Goal: Task Accomplishment & Management: Use online tool/utility

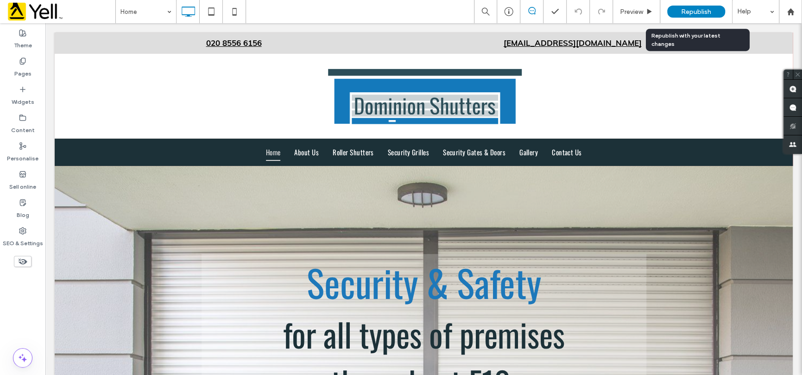
click at [679, 12] on div "Republish" at bounding box center [697, 12] width 58 height 12
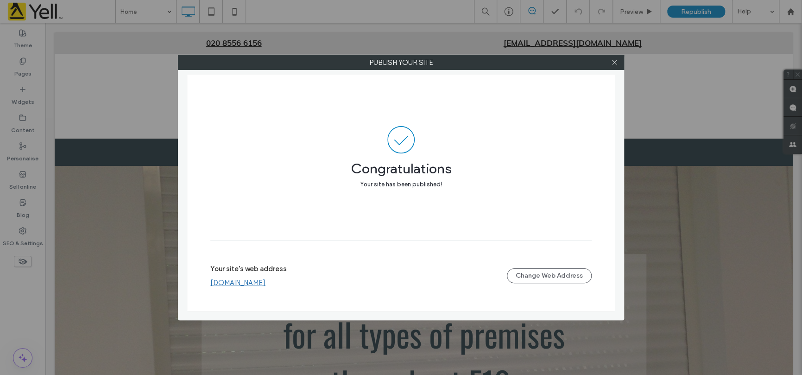
click at [99, 217] on div "Publish your site Congratulations Your site has been published! Your site's web…" at bounding box center [401, 187] width 802 height 375
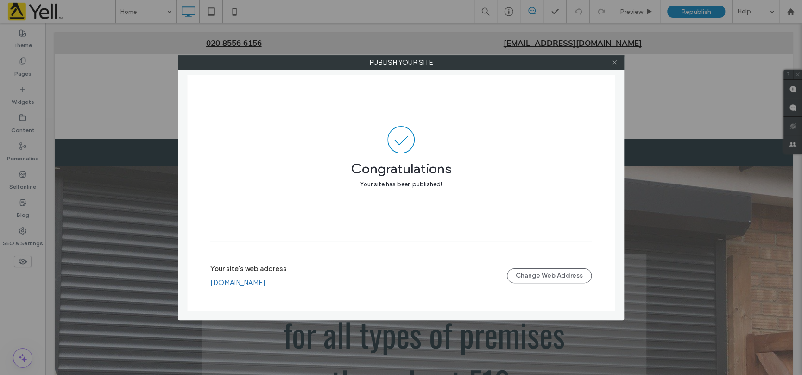
click at [612, 66] on span at bounding box center [614, 63] width 7 height 14
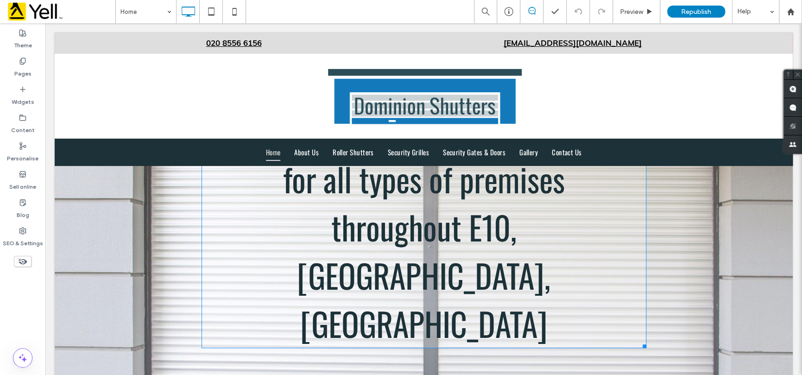
scroll to position [139, 0]
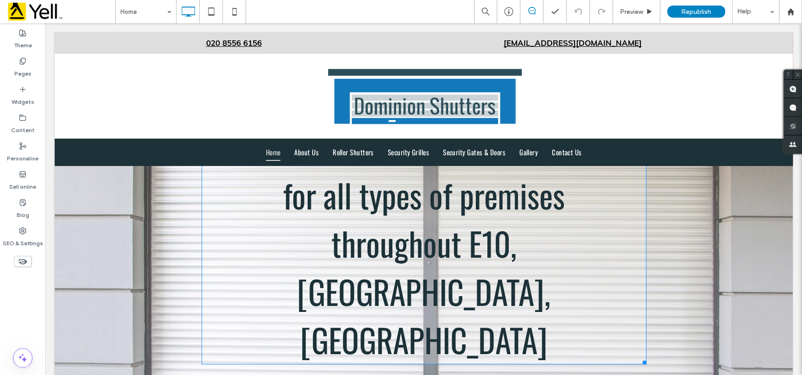
click at [300, 200] on font "for all types of premises throughout [GEOGRAPHIC_DATA], [GEOGRAPHIC_DATA], [GEO…" at bounding box center [424, 267] width 282 height 193
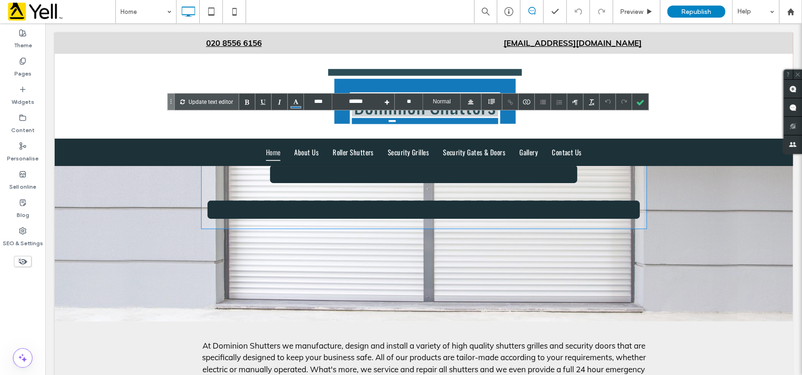
type input "****"
click at [287, 197] on font "**********" at bounding box center [423, 192] width 439 height 68
click at [637, 100] on div at bounding box center [640, 102] width 16 height 16
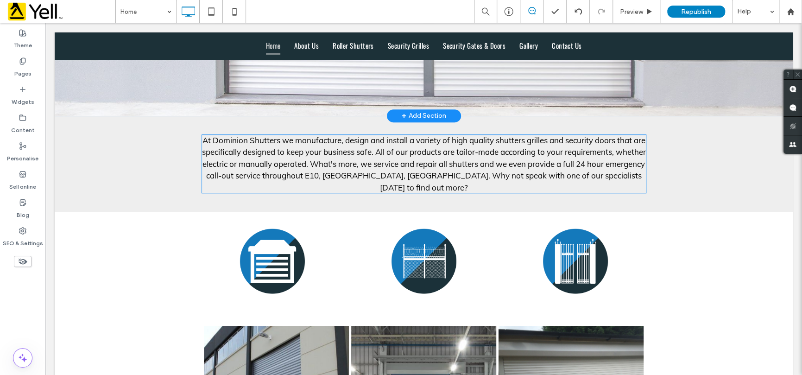
scroll to position [371, 0]
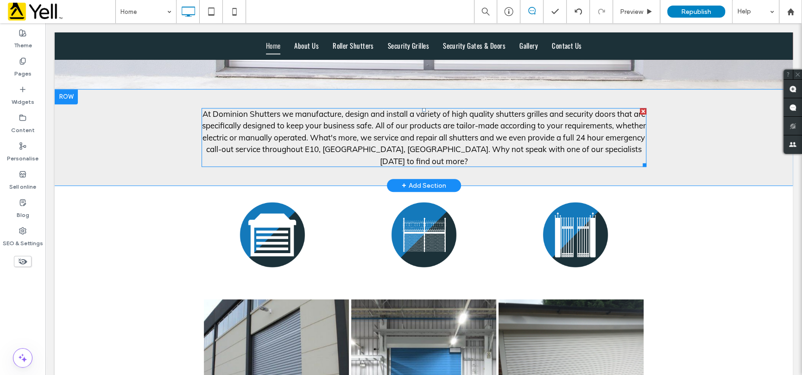
click at [617, 167] on div "At Dominion Shutters we manufacture, design and install a variety of high quali…" at bounding box center [424, 137] width 445 height 59
type input "****"
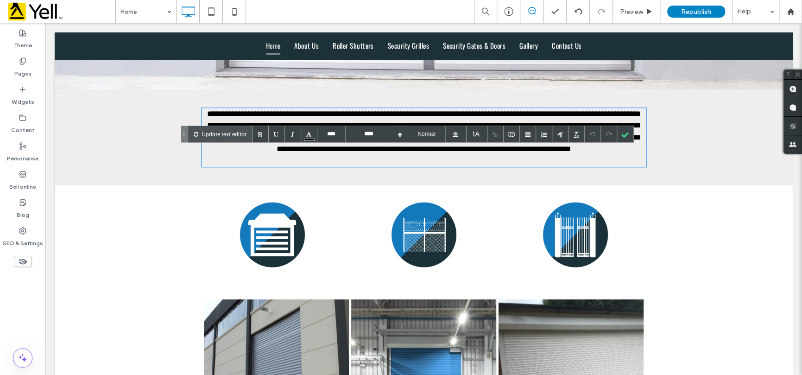
click at [621, 167] on div "**********" at bounding box center [424, 137] width 445 height 59
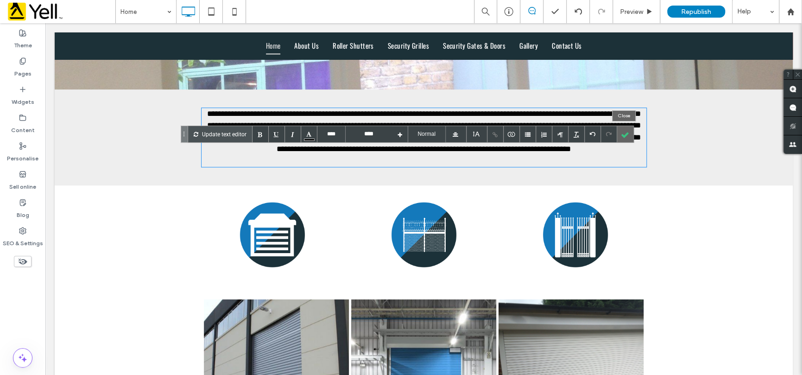
click at [626, 138] on div at bounding box center [626, 134] width 16 height 16
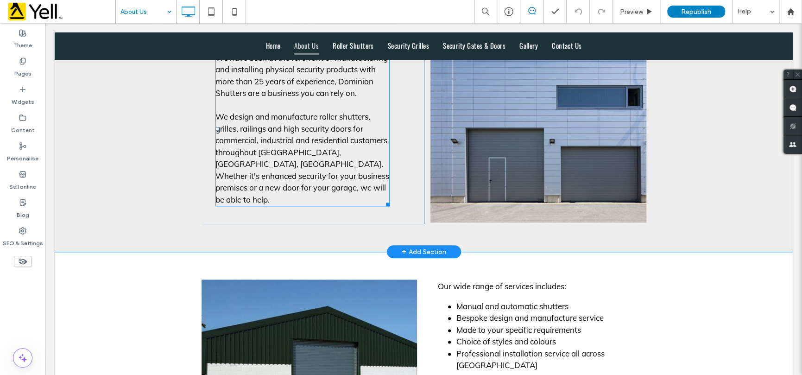
scroll to position [649, 0]
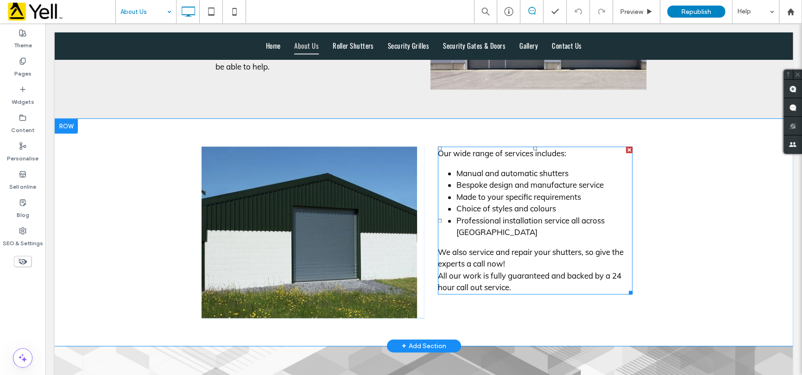
click at [569, 270] on div "All our work is fully guaranteed and backed by a 24 hour call out service." at bounding box center [535, 282] width 195 height 24
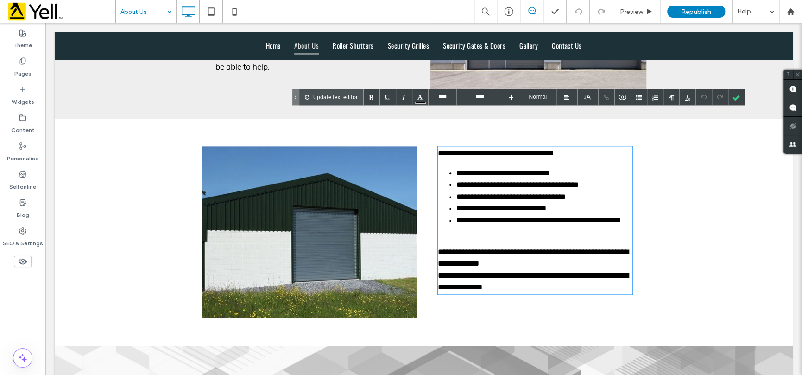
click at [619, 270] on div "**********" at bounding box center [535, 282] width 195 height 24
click at [741, 98] on div at bounding box center [737, 97] width 16 height 16
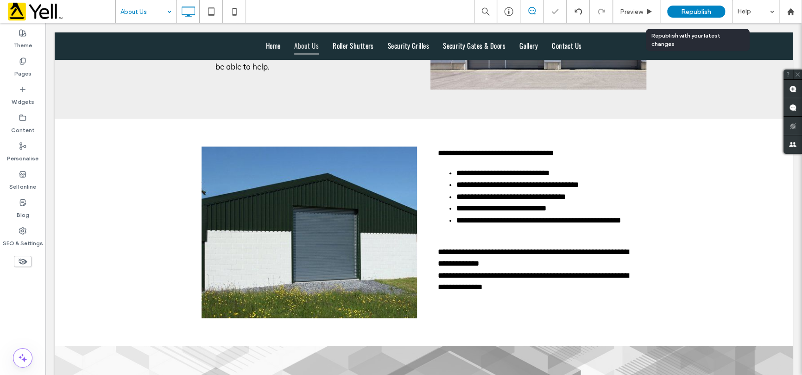
click at [677, 10] on div "Republish" at bounding box center [697, 12] width 58 height 12
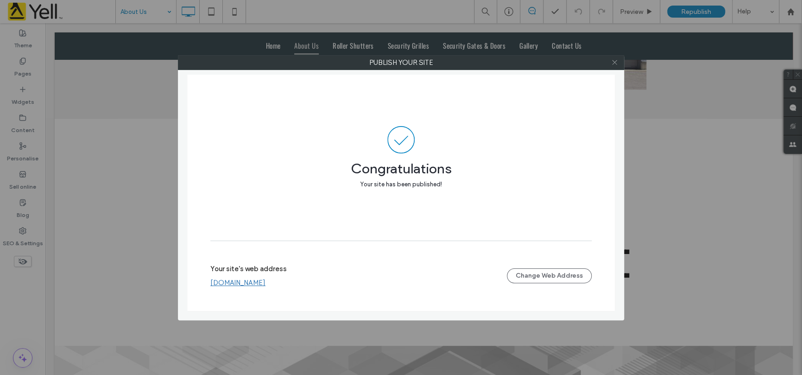
click at [617, 61] on icon at bounding box center [614, 62] width 7 height 7
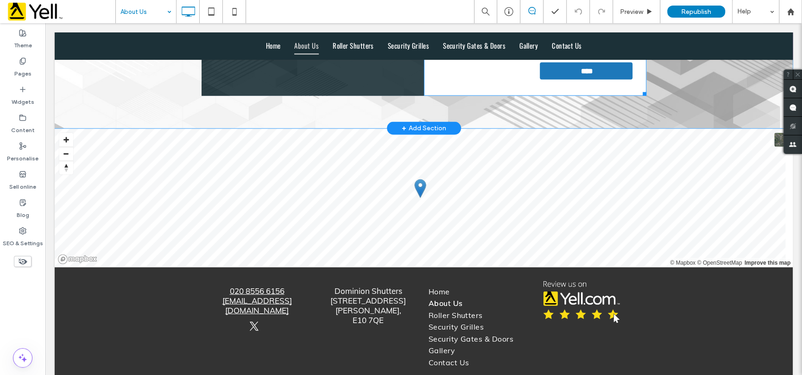
scroll to position [1239, 0]
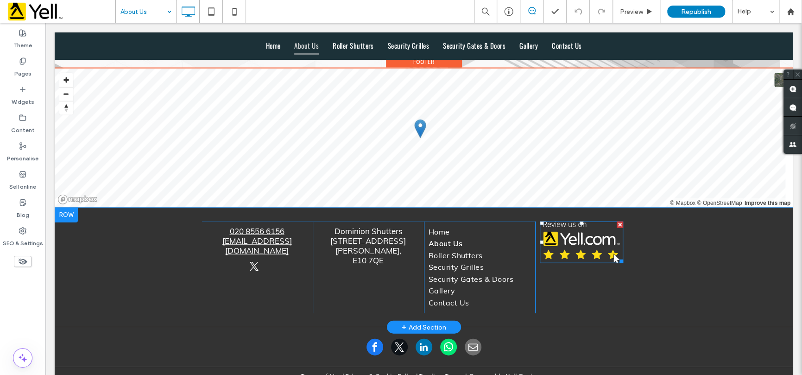
click at [586, 222] on img at bounding box center [581, 243] width 83 height 42
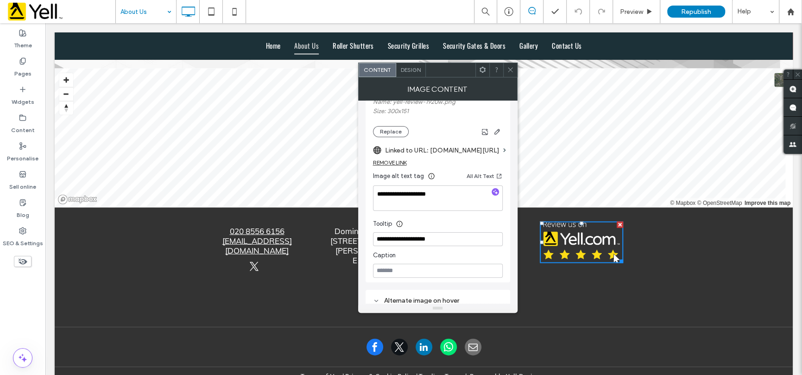
scroll to position [232, 0]
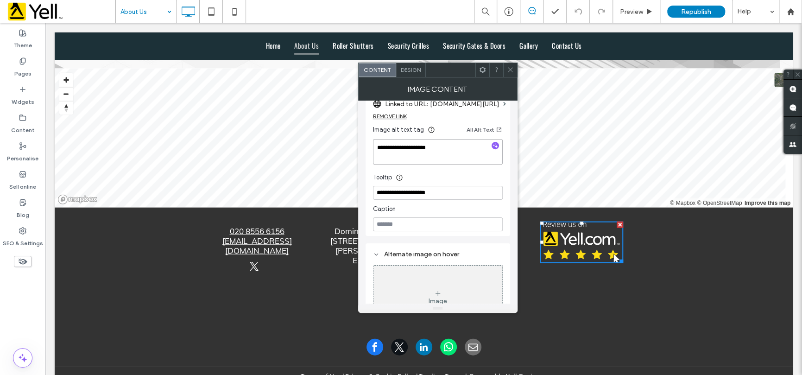
click at [443, 146] on textarea "**********" at bounding box center [438, 152] width 130 height 26
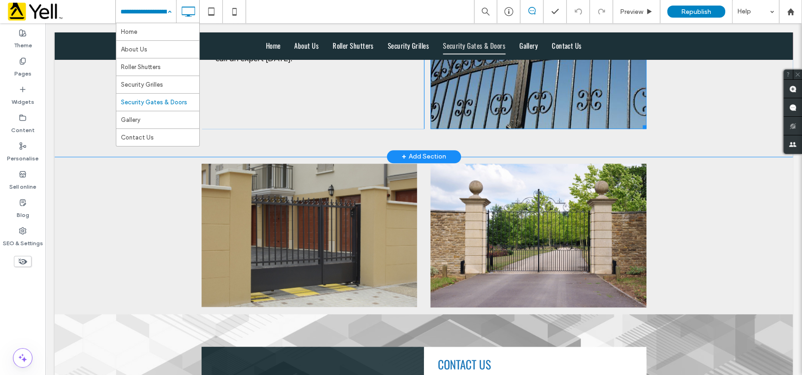
scroll to position [603, 0]
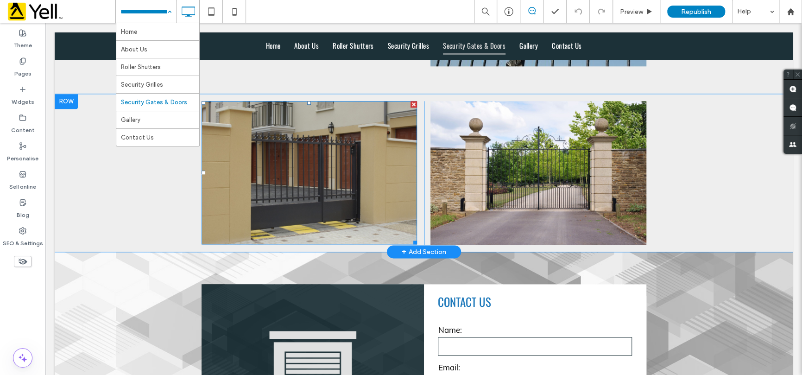
click at [319, 190] on img at bounding box center [310, 172] width 216 height 143
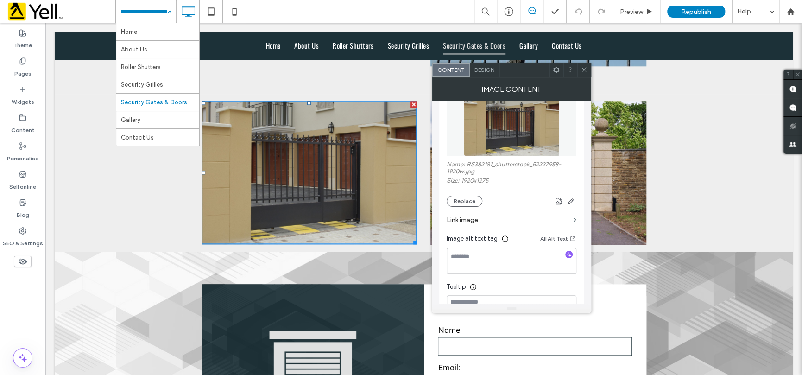
scroll to position [139, 0]
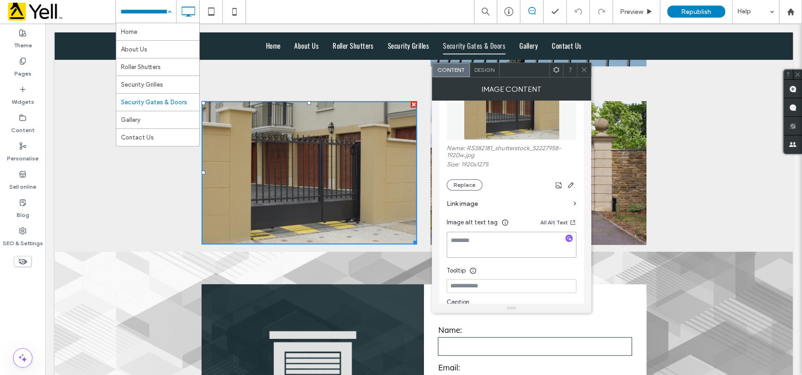
click at [491, 250] on textarea at bounding box center [512, 245] width 130 height 26
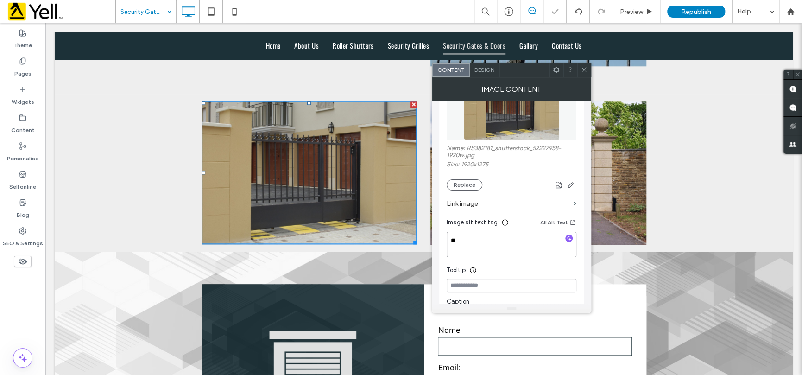
type textarea "*"
type textarea "**********"
click at [578, 70] on div at bounding box center [584, 70] width 14 height 14
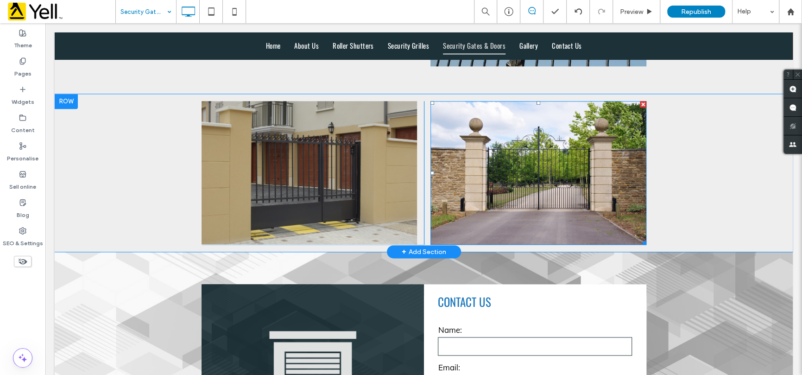
click at [588, 142] on img at bounding box center [539, 173] width 216 height 144
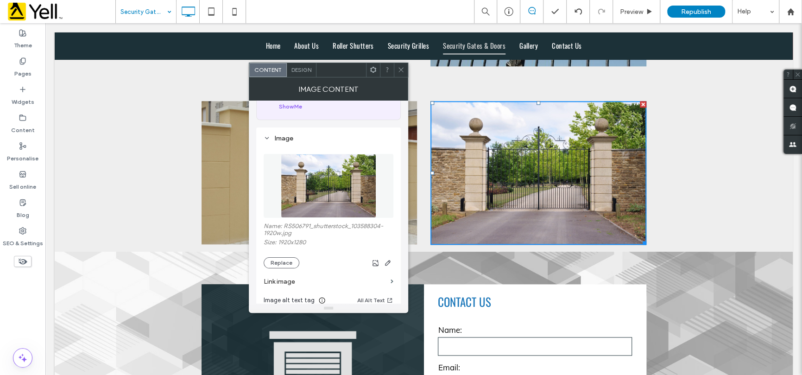
scroll to position [185, 0]
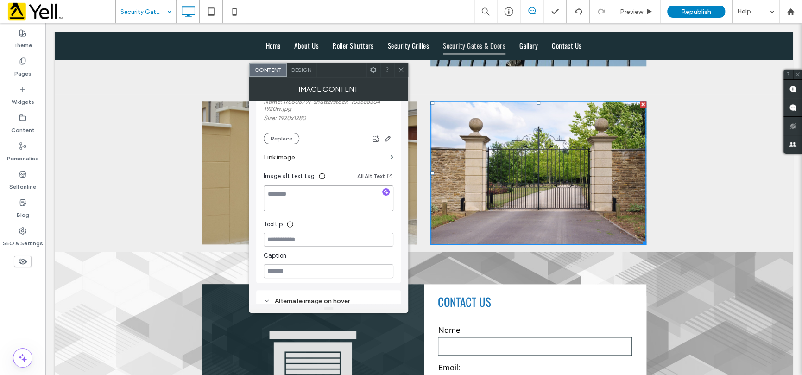
click at [300, 210] on textarea at bounding box center [329, 198] width 130 height 26
type textarea "**********"
click at [404, 70] on icon at bounding box center [401, 69] width 7 height 7
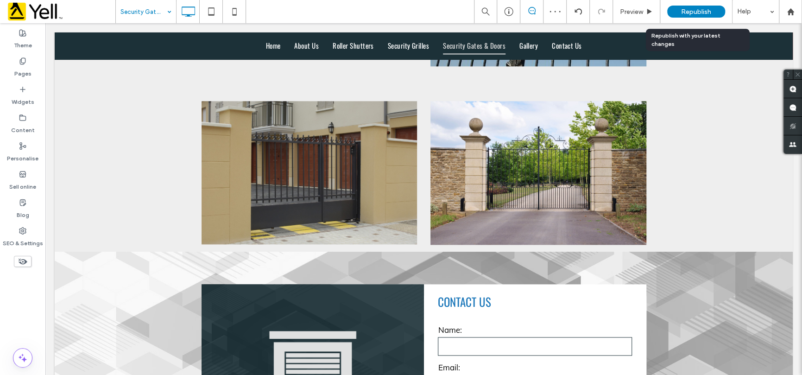
drag, startPoint x: 697, startPoint y: 9, endPoint x: 690, endPoint y: 12, distance: 6.9
click at [696, 9] on span "Republish" at bounding box center [696, 12] width 30 height 8
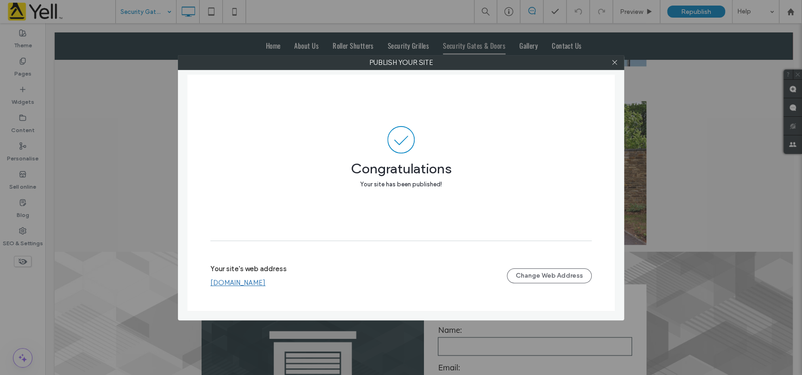
click at [618, 61] on div at bounding box center [615, 63] width 14 height 14
click at [613, 61] on icon at bounding box center [614, 62] width 7 height 7
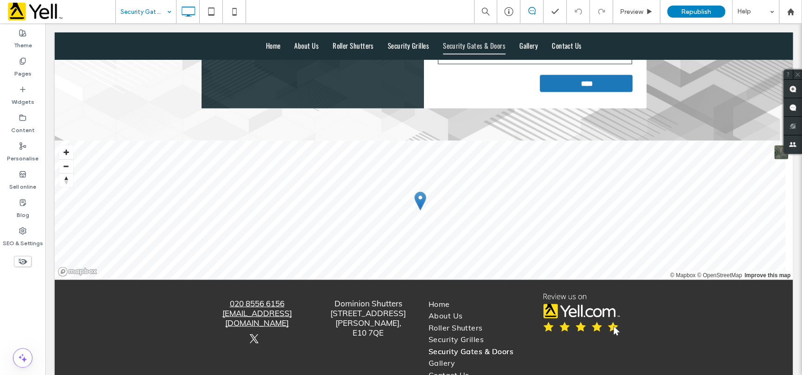
scroll to position [1135, 0]
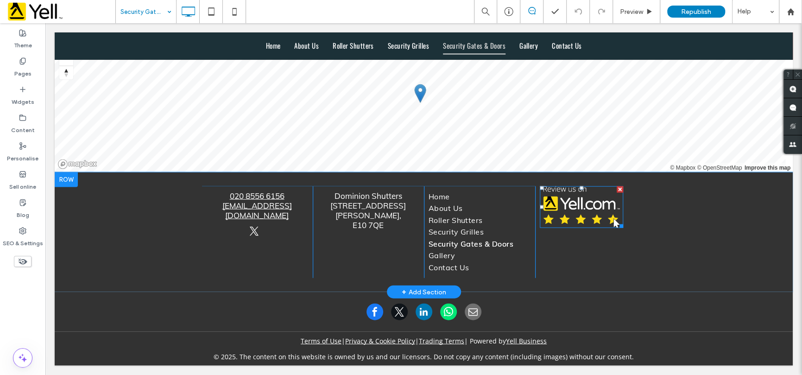
click at [564, 222] on img at bounding box center [581, 207] width 83 height 42
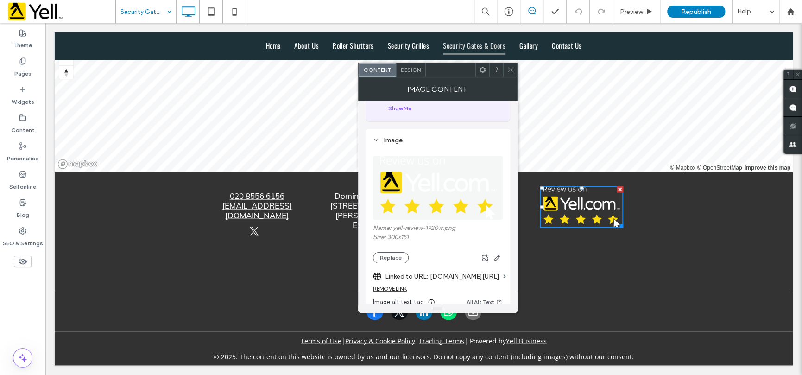
scroll to position [185, 0]
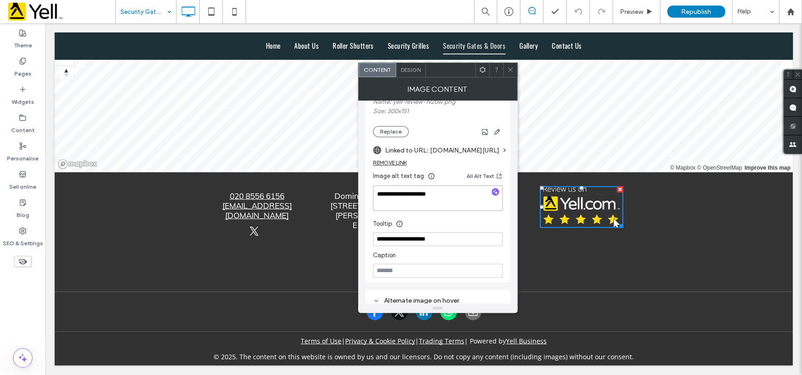
click at [444, 194] on textarea "**********" at bounding box center [438, 198] width 130 height 26
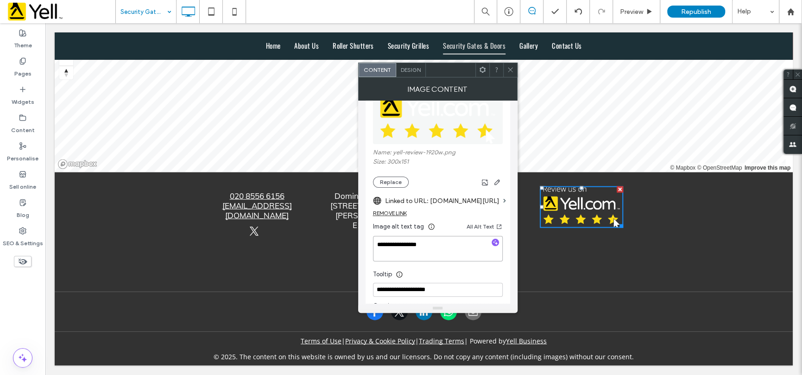
scroll to position [139, 0]
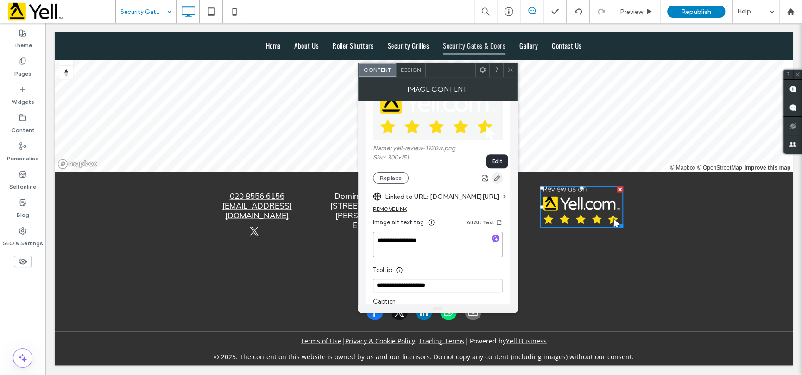
type textarea "**********"
click at [495, 181] on use "button" at bounding box center [497, 178] width 6 height 6
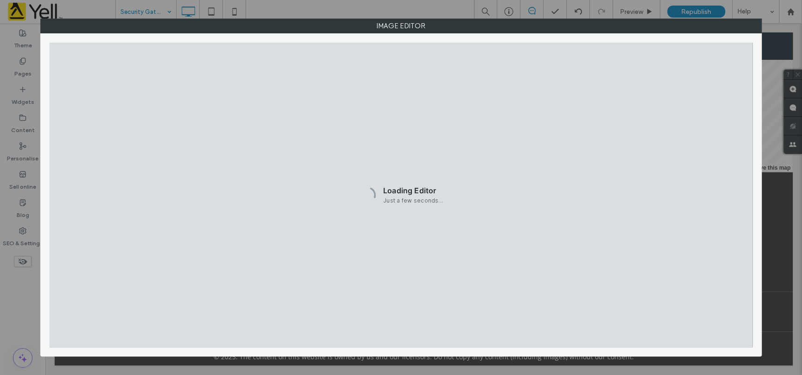
click at [801, 189] on div "Image Editor" at bounding box center [401, 187] width 802 height 375
click at [789, 191] on div "Image Editor" at bounding box center [401, 187] width 802 height 375
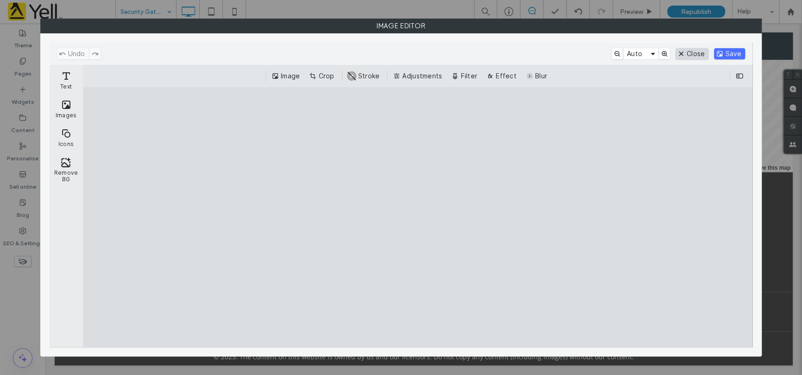
click at [684, 53] on button "Close" at bounding box center [692, 53] width 33 height 11
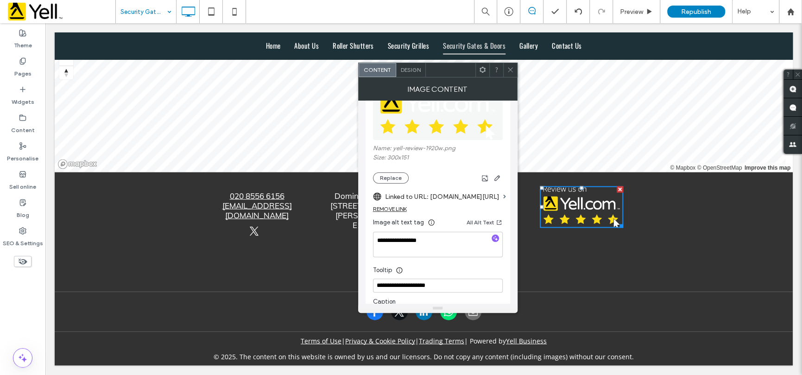
click at [511, 69] on use at bounding box center [510, 70] width 5 height 5
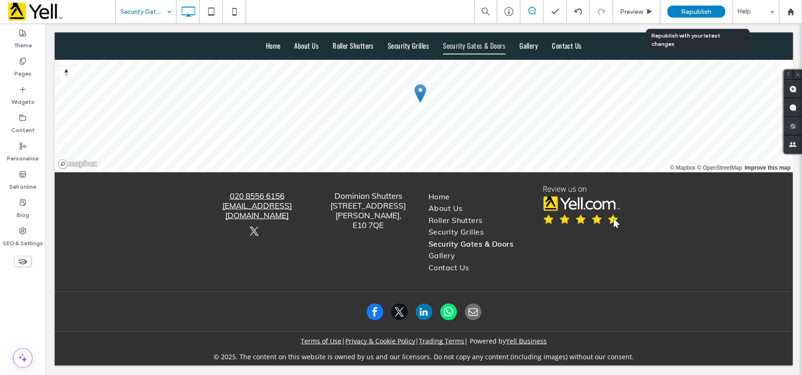
click at [690, 15] on span "Republish" at bounding box center [696, 12] width 30 height 8
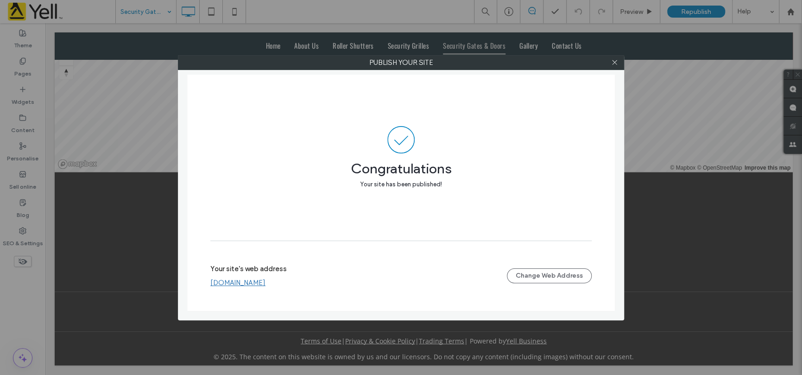
click at [134, 233] on div "Publish your site Congratulations Your site has been published! Your site's web…" at bounding box center [401, 187] width 802 height 375
click at [618, 62] on div at bounding box center [615, 63] width 14 height 14
click at [613, 62] on icon at bounding box center [614, 62] width 7 height 7
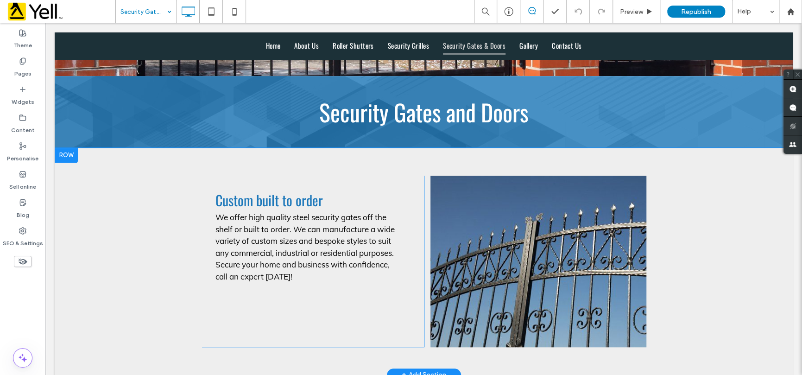
scroll to position [300, 0]
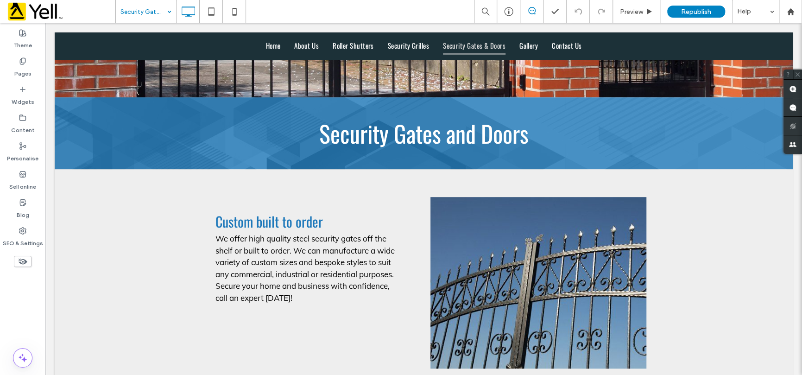
drag, startPoint x: 137, startPoint y: 9, endPoint x: 136, endPoint y: 5, distance: 4.8
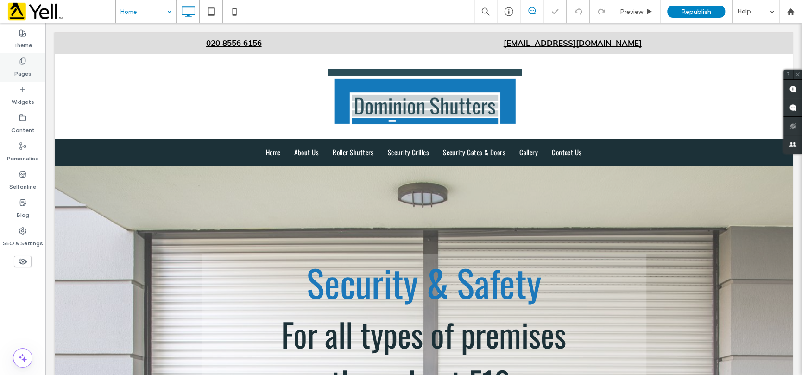
click at [23, 72] on label "Pages" at bounding box center [22, 71] width 17 height 13
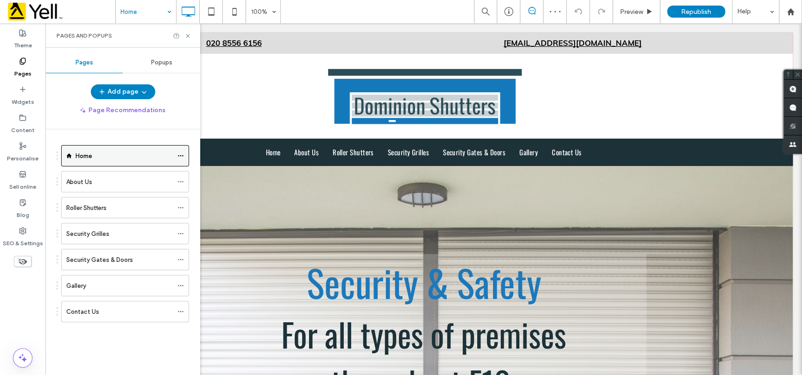
click at [184, 151] on div at bounding box center [183, 156] width 11 height 14
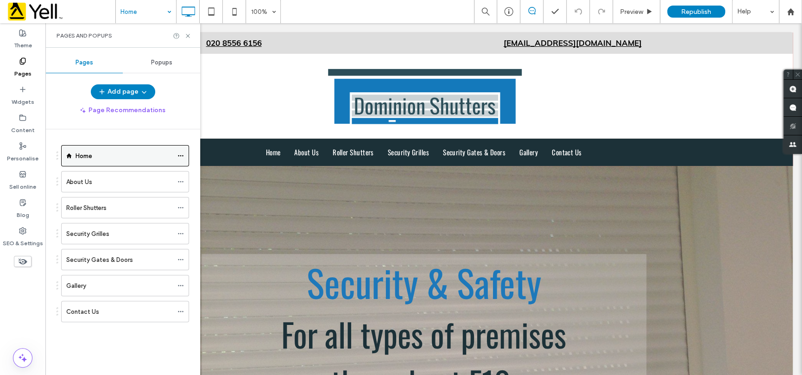
click at [181, 156] on icon at bounding box center [181, 156] width 6 height 6
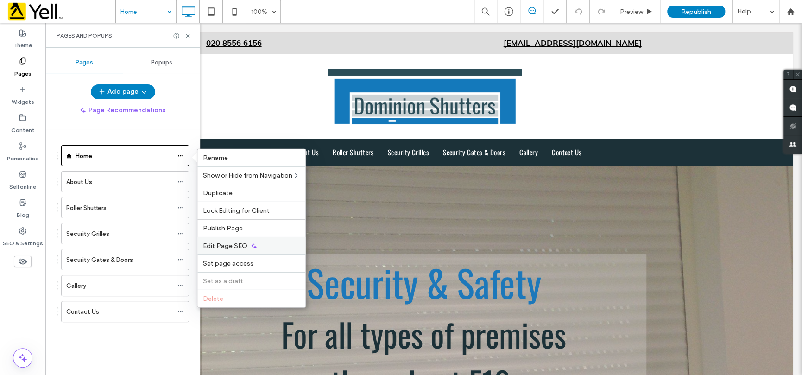
click at [232, 247] on span "Edit Page SEO" at bounding box center [225, 246] width 45 height 8
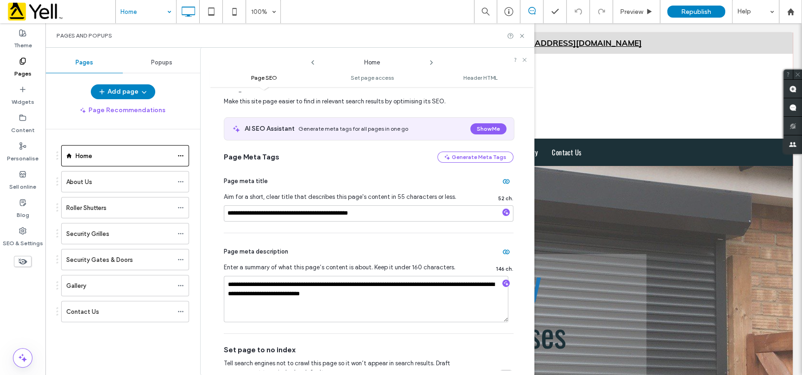
scroll to position [46, 0]
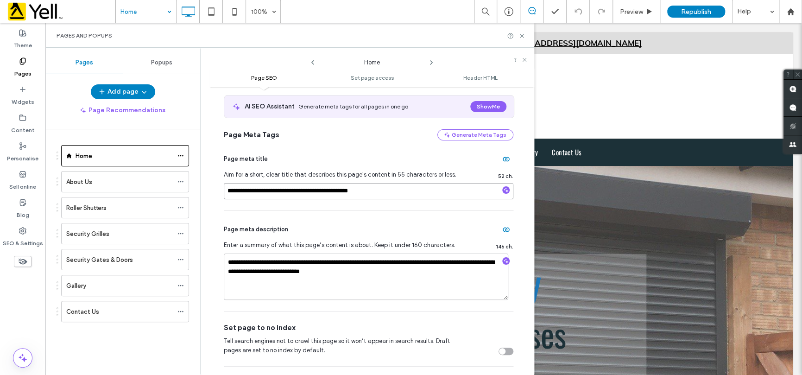
click at [304, 191] on input "**********" at bounding box center [369, 191] width 290 height 16
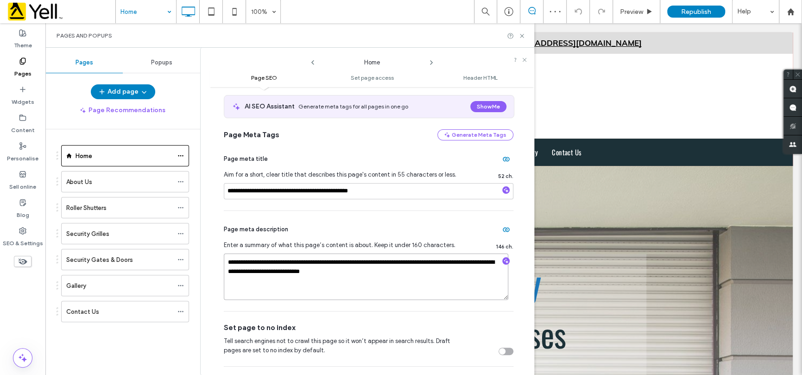
click at [354, 273] on textarea "**********" at bounding box center [366, 277] width 285 height 46
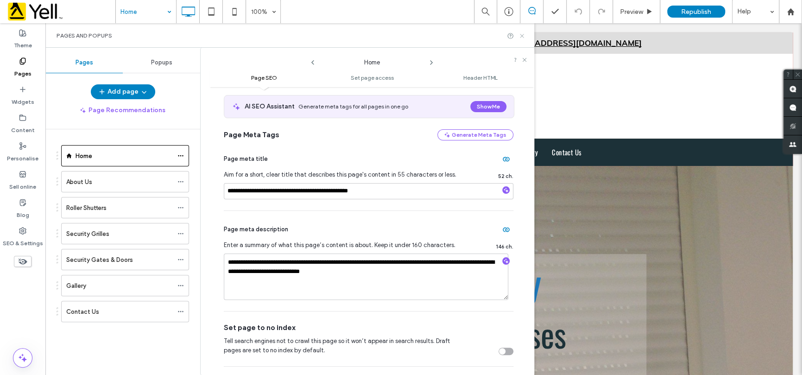
click at [522, 38] on icon at bounding box center [522, 35] width 7 height 7
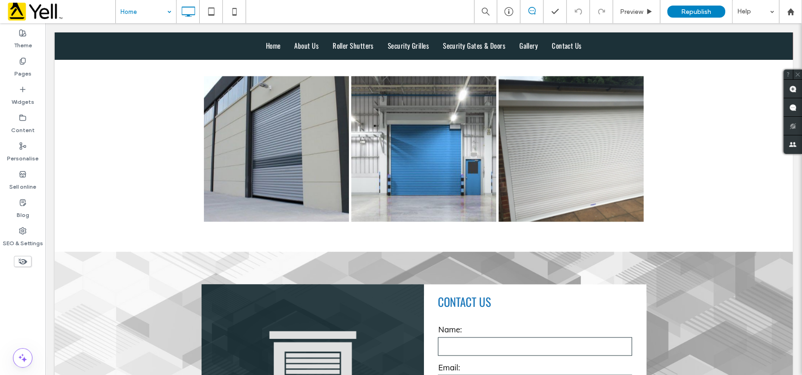
scroll to position [834, 0]
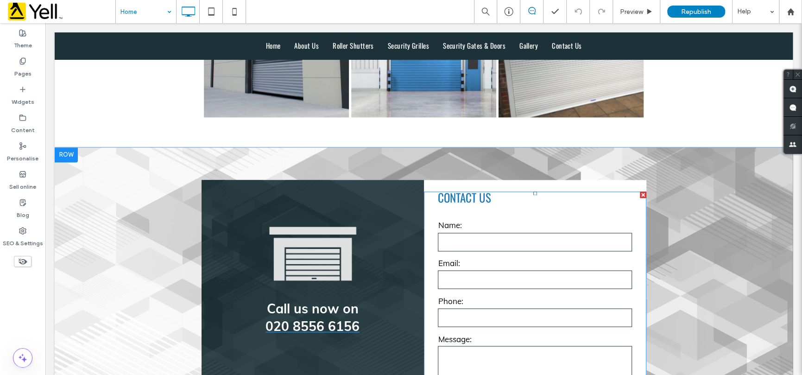
click at [457, 270] on input "email" at bounding box center [535, 279] width 194 height 19
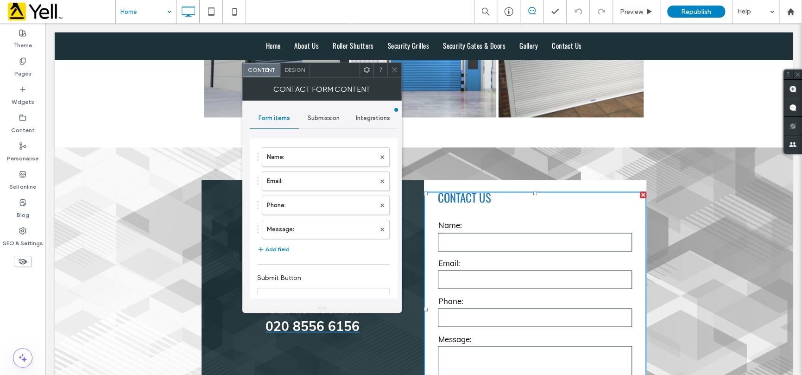
type input "****"
type input "**********"
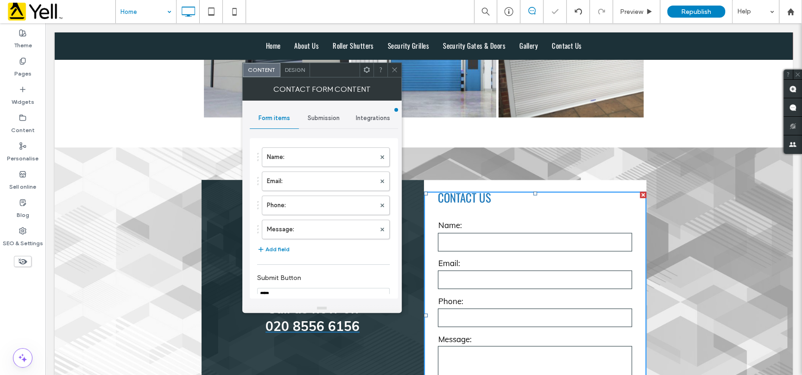
click at [317, 123] on div "Submission" at bounding box center [324, 118] width 50 height 20
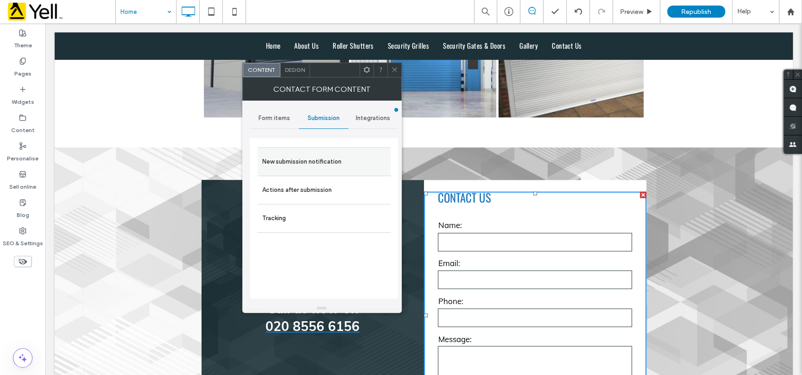
click at [315, 167] on label "New submission notification" at bounding box center [324, 162] width 124 height 19
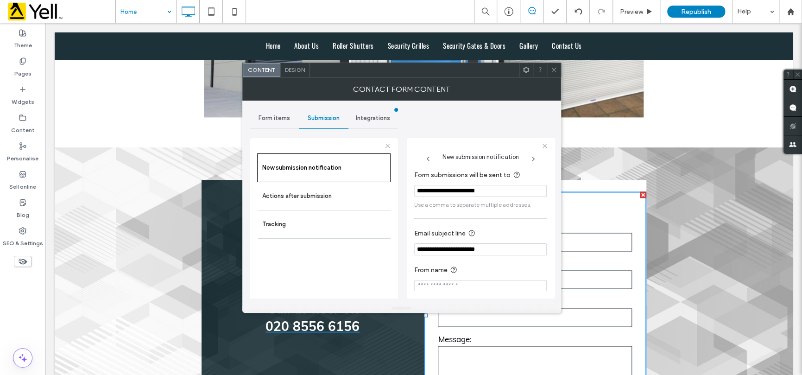
click at [554, 70] on use at bounding box center [554, 70] width 5 height 5
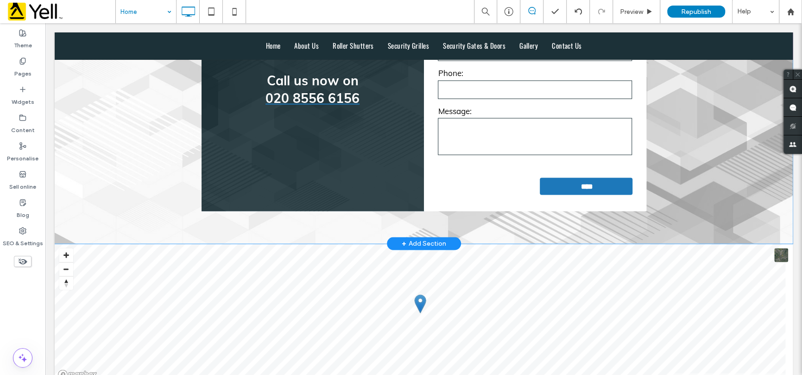
scroll to position [1066, 0]
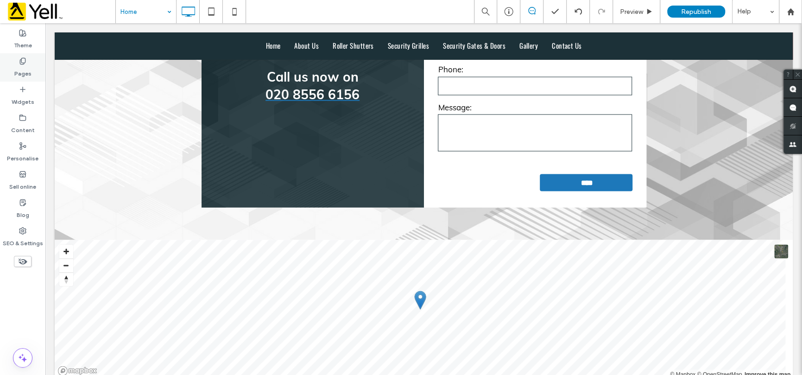
click at [26, 65] on label "Pages" at bounding box center [22, 71] width 17 height 13
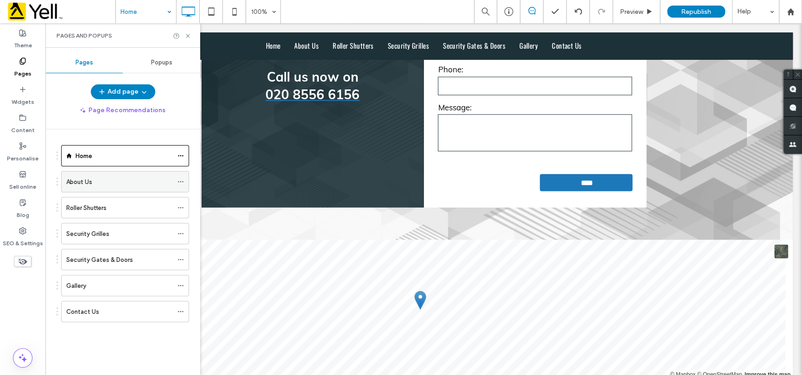
click at [94, 177] on div "About Us" at bounding box center [119, 182] width 107 height 10
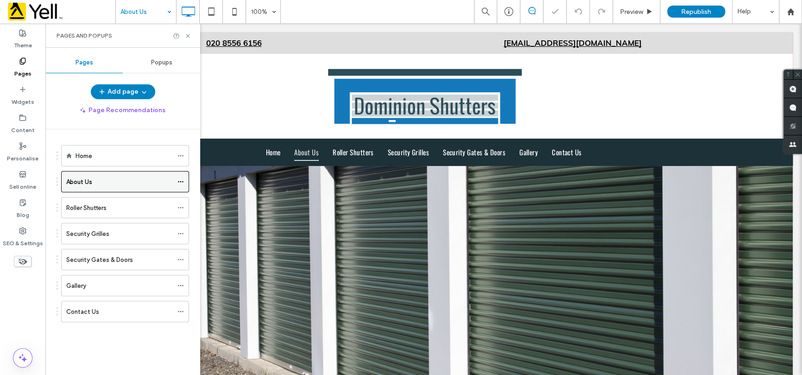
click at [179, 179] on icon at bounding box center [181, 181] width 6 height 6
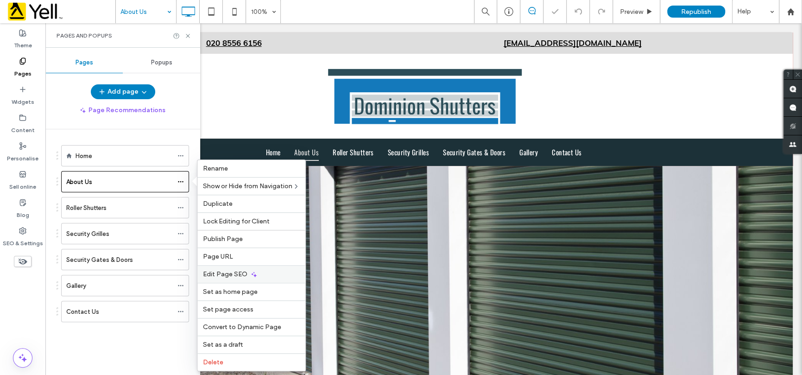
click at [226, 270] on span "Edit Page SEO" at bounding box center [225, 274] width 45 height 8
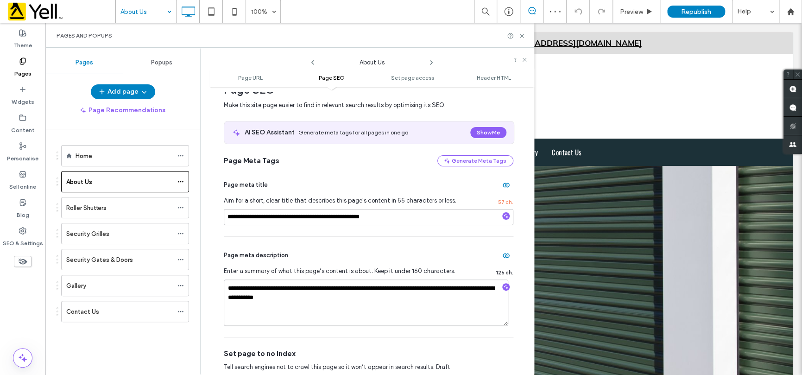
scroll to position [185, 0]
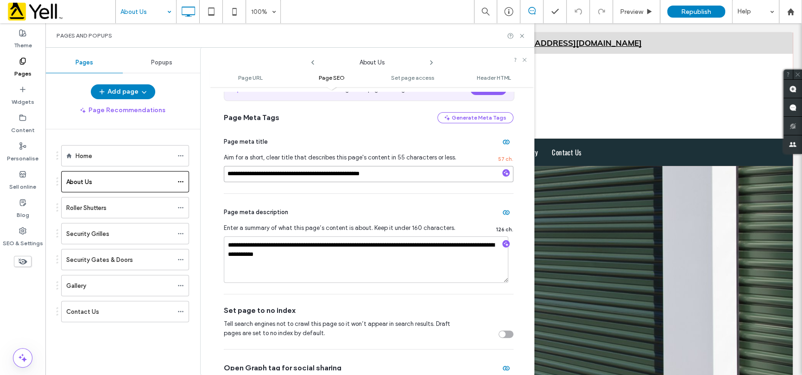
click at [274, 176] on input "**********" at bounding box center [369, 174] width 290 height 16
click at [423, 168] on input "**********" at bounding box center [369, 174] width 290 height 16
click at [405, 174] on input "**********" at bounding box center [369, 174] width 290 height 16
click at [524, 34] on icon at bounding box center [522, 35] width 7 height 7
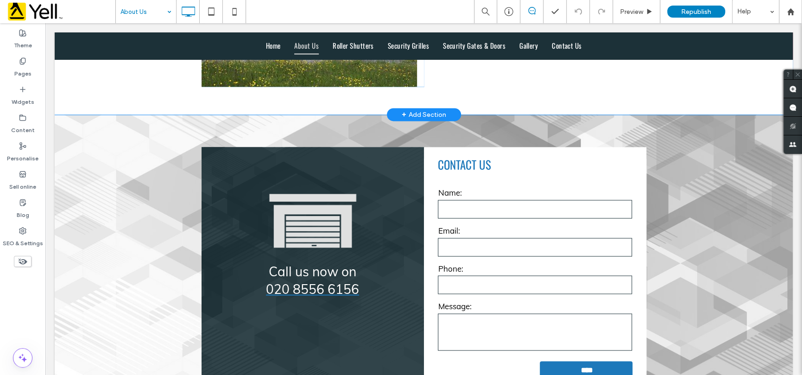
scroll to position [881, 0]
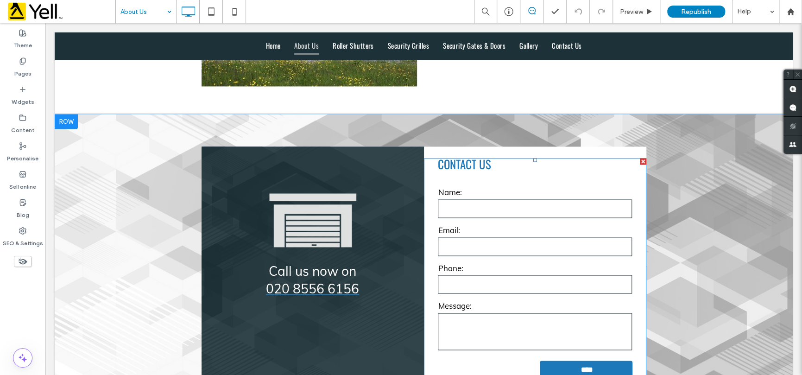
click at [480, 199] on input "text" at bounding box center [535, 208] width 194 height 19
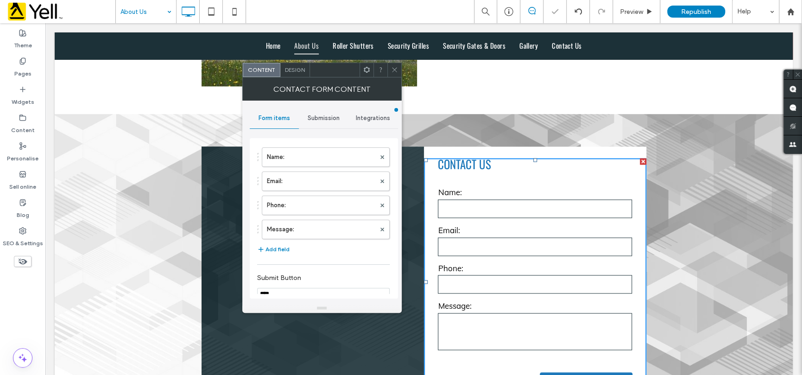
click at [320, 115] on span "Submission" at bounding box center [324, 118] width 32 height 7
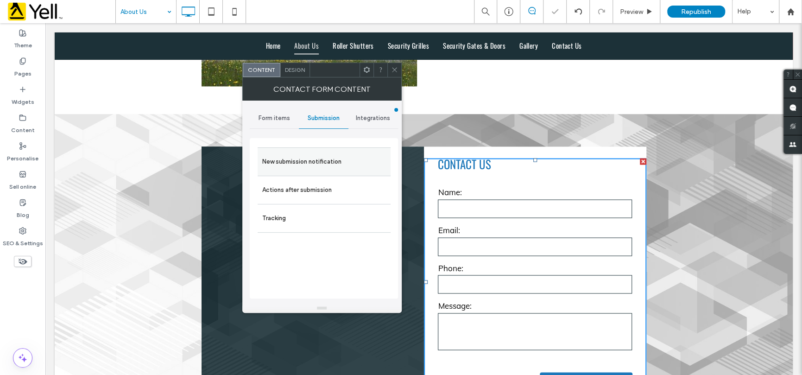
click at [285, 165] on label "New submission notification" at bounding box center [324, 162] width 124 height 19
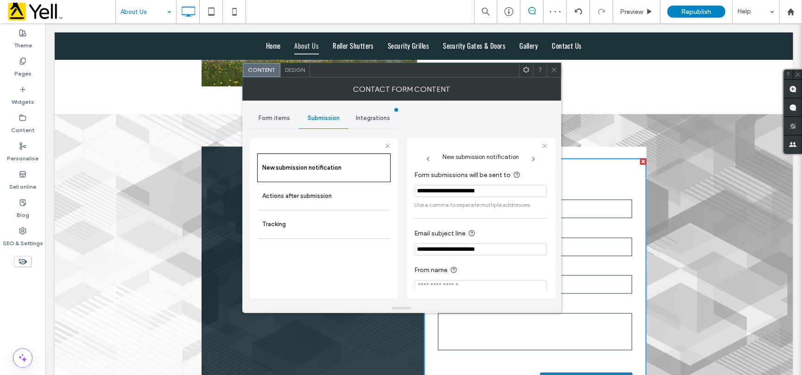
click at [549, 69] on div at bounding box center [554, 70] width 14 height 14
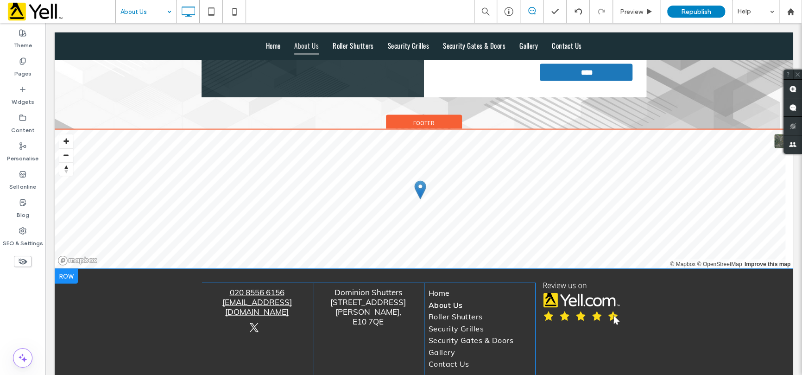
scroll to position [1112, 0]
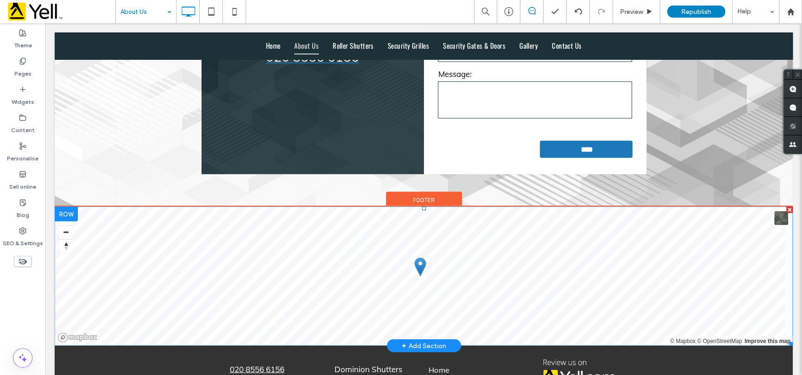
click at [421, 228] on span at bounding box center [424, 276] width 739 height 139
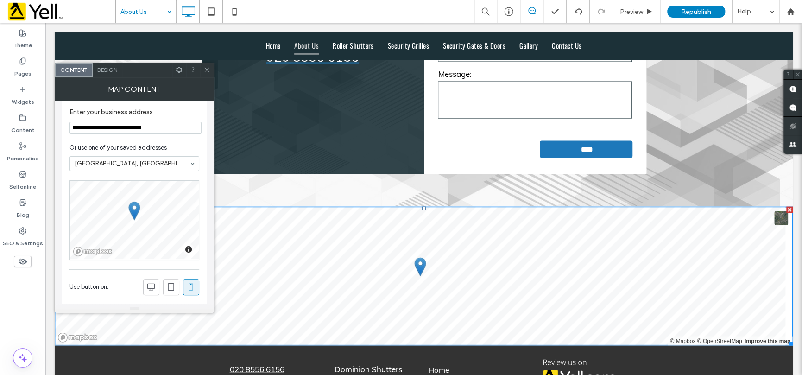
scroll to position [0, 0]
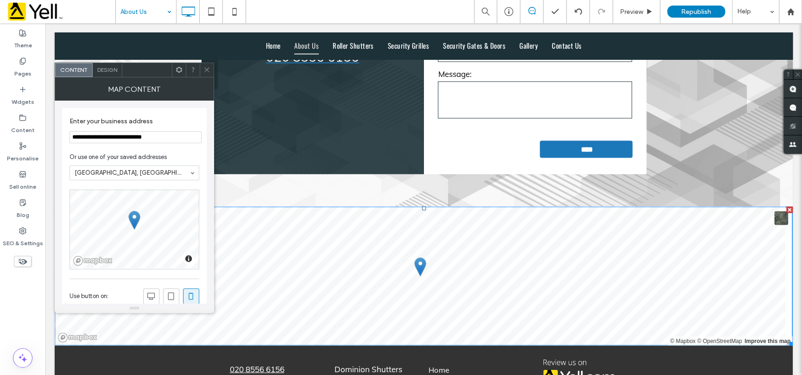
click at [207, 70] on icon at bounding box center [207, 69] width 7 height 7
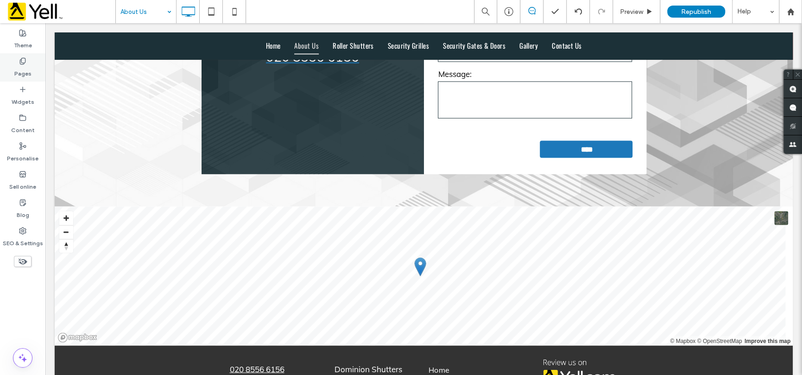
click at [25, 74] on label "Pages" at bounding box center [22, 71] width 17 height 13
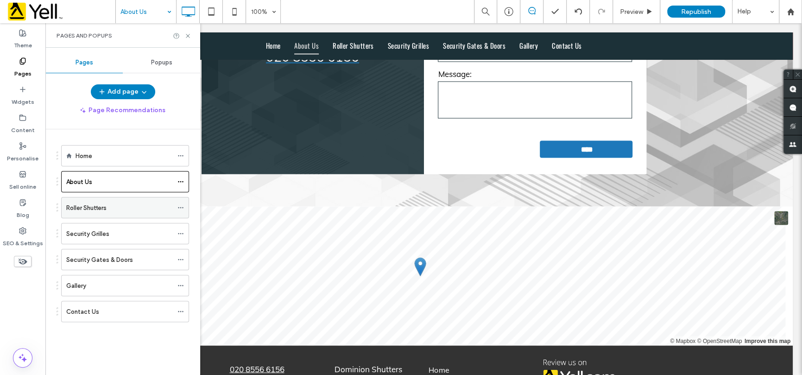
click at [96, 204] on label "Roller Shutters" at bounding box center [86, 208] width 40 height 16
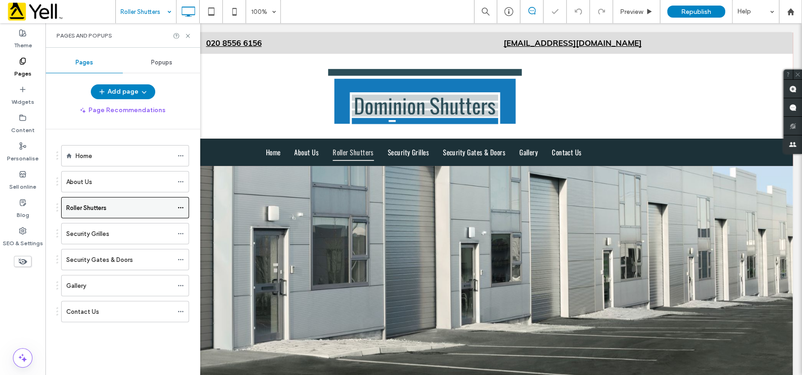
click at [178, 206] on icon at bounding box center [181, 207] width 6 height 6
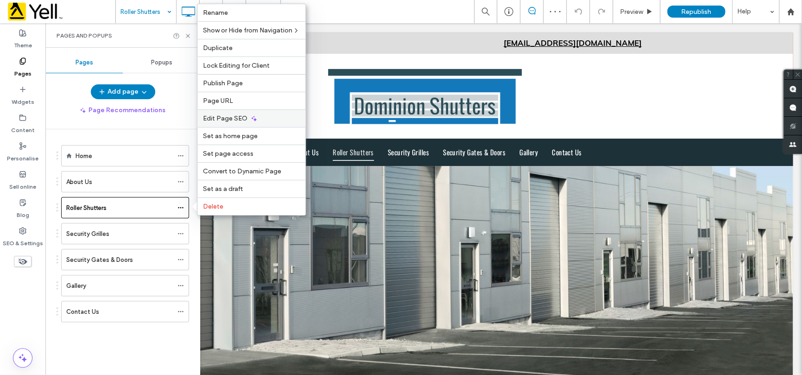
click at [227, 116] on span "Edit Page SEO" at bounding box center [225, 119] width 45 height 8
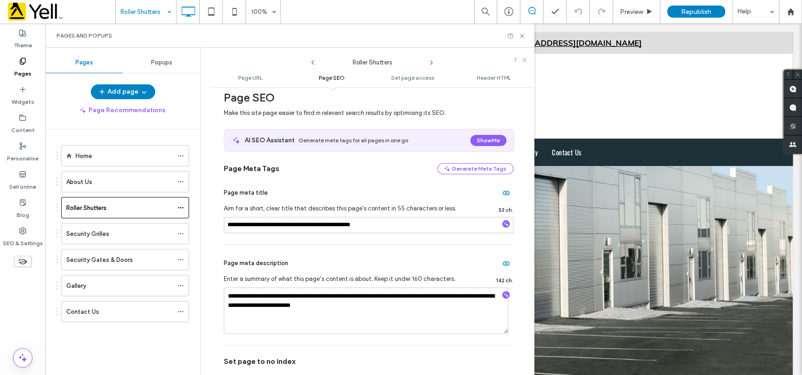
scroll to position [139, 0]
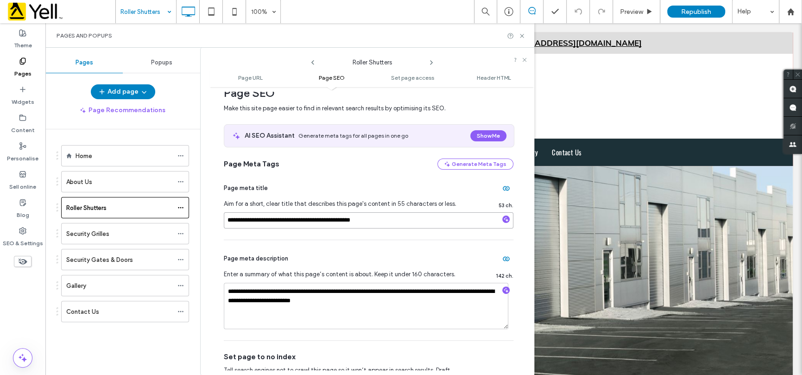
click at [316, 222] on input "**********" at bounding box center [369, 220] width 290 height 16
click at [268, 218] on input "**********" at bounding box center [369, 220] width 290 height 16
click at [381, 218] on input "**********" at bounding box center [369, 220] width 290 height 16
drag, startPoint x: 521, startPoint y: 33, endPoint x: 398, endPoint y: 45, distance: 123.0
click at [521, 33] on icon at bounding box center [522, 35] width 7 height 7
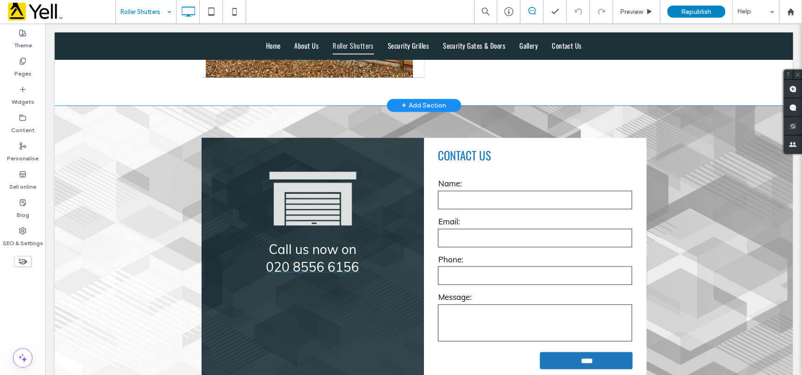
scroll to position [927, 0]
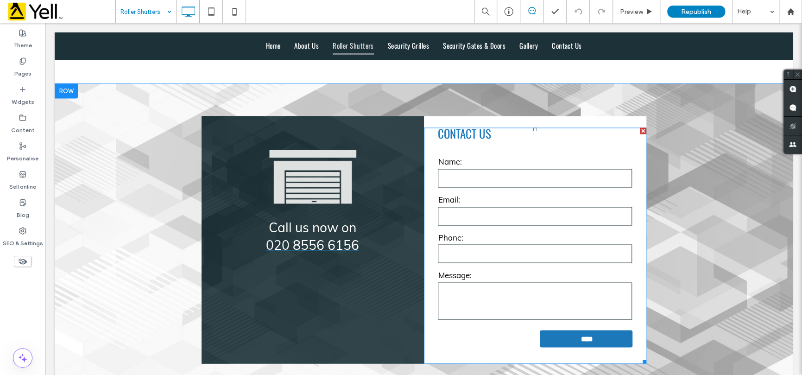
click at [529, 244] on input "tel" at bounding box center [535, 253] width 194 height 19
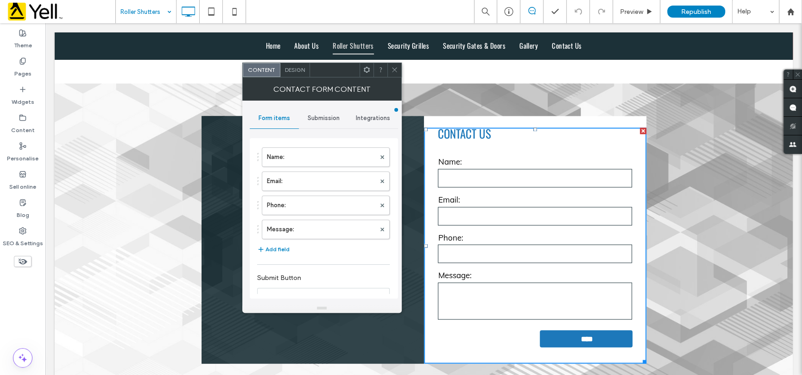
type input "****"
type input "**********"
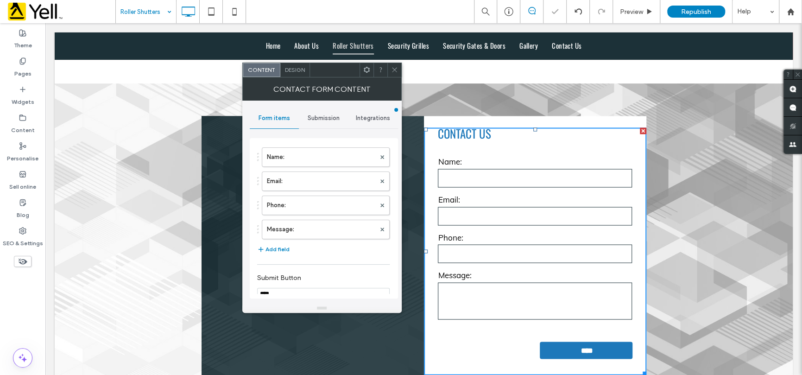
click at [325, 115] on span "Submission" at bounding box center [324, 118] width 32 height 7
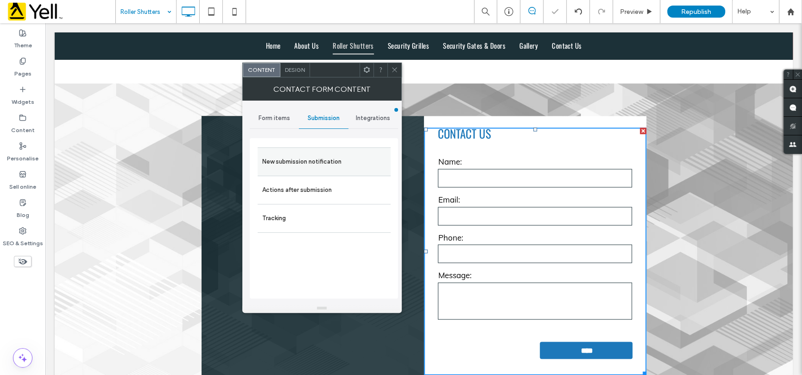
click at [314, 159] on label "New submission notification" at bounding box center [324, 162] width 124 height 19
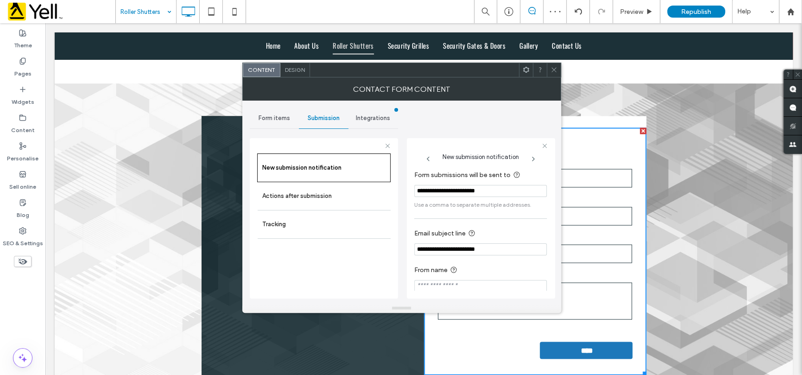
click at [554, 72] on icon at bounding box center [554, 69] width 7 height 7
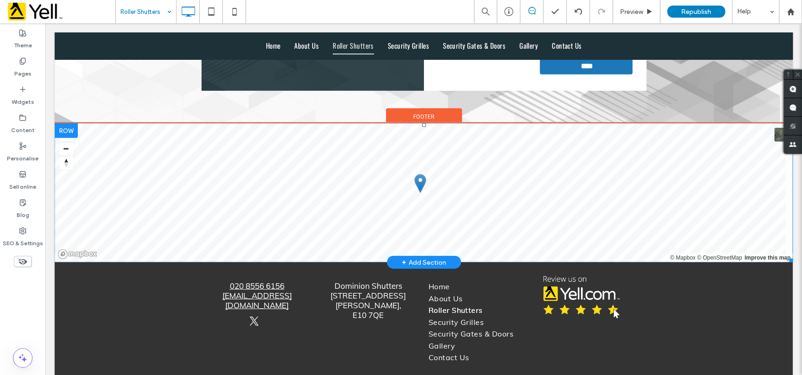
scroll to position [1268, 0]
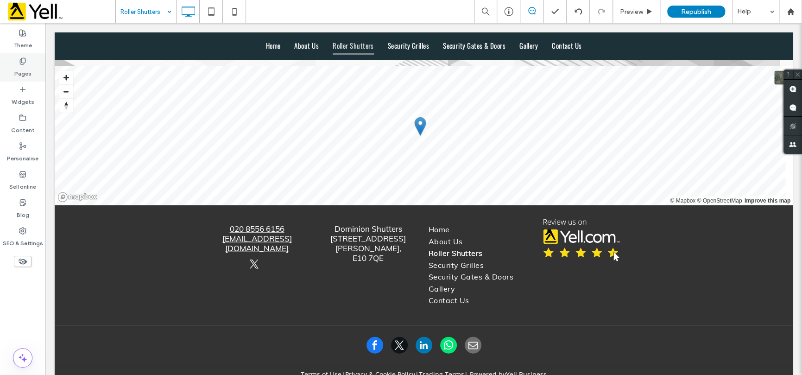
click at [35, 64] on div "Pages" at bounding box center [22, 67] width 45 height 28
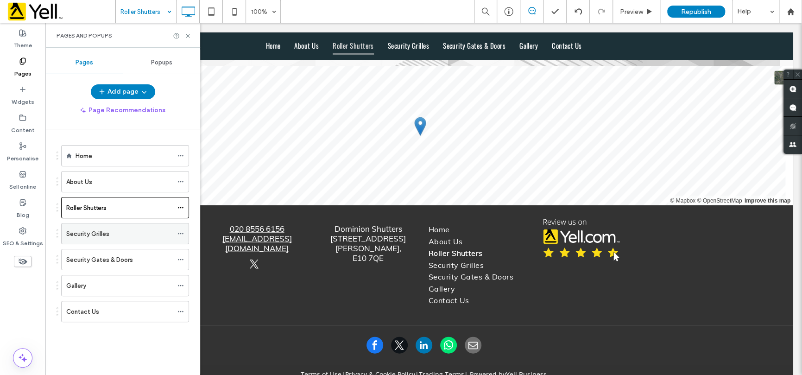
click at [113, 237] on div "Security Grilles" at bounding box center [119, 234] width 107 height 10
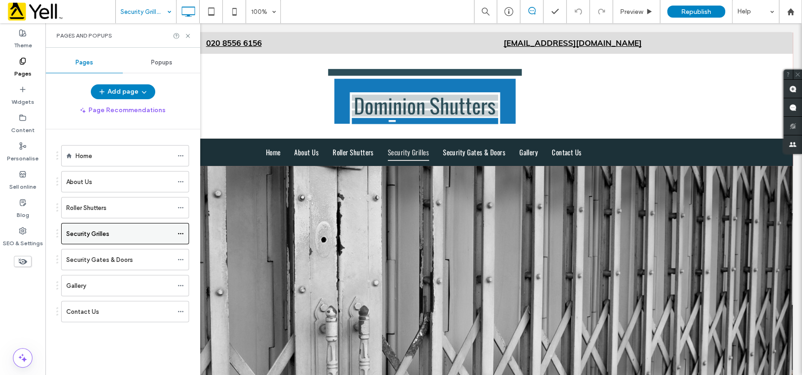
click at [178, 230] on icon at bounding box center [181, 233] width 6 height 6
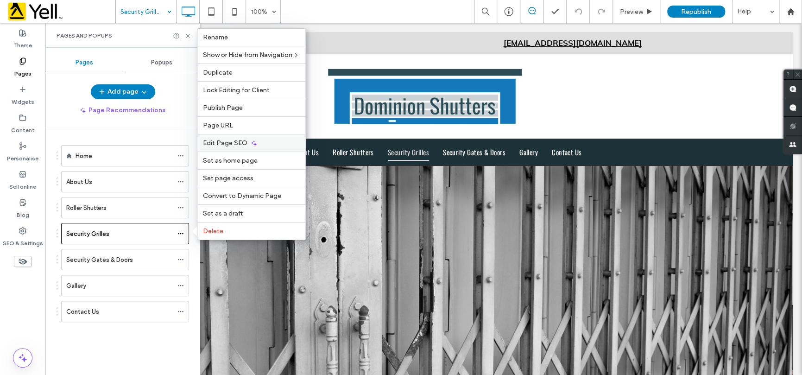
click at [224, 138] on div "Edit Page SEO" at bounding box center [251, 143] width 108 height 18
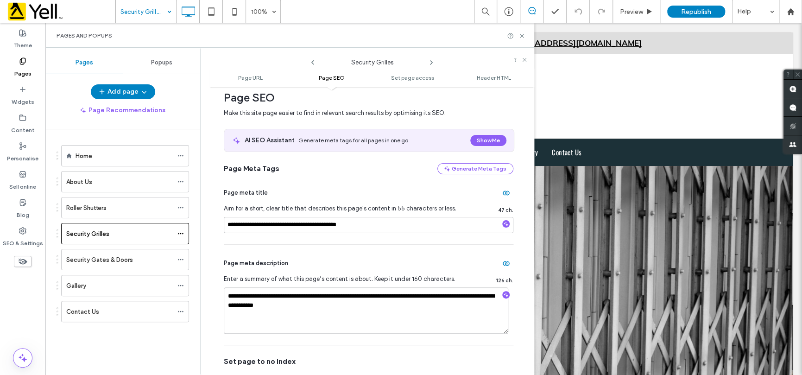
scroll to position [139, 0]
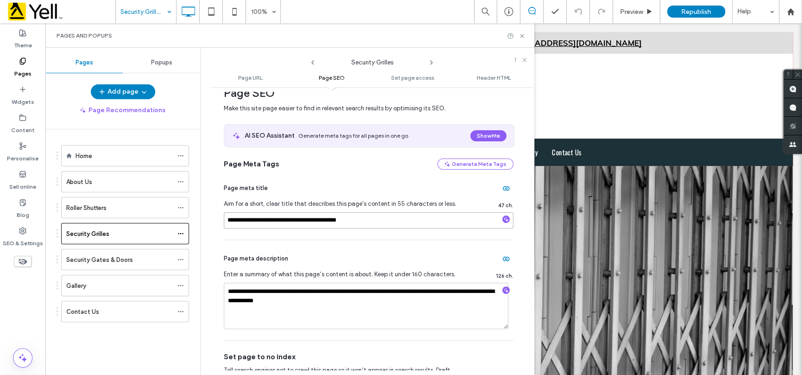
click at [338, 221] on input "**********" at bounding box center [369, 220] width 290 height 16
click at [367, 220] on input "**********" at bounding box center [369, 220] width 290 height 16
click at [341, 305] on textarea "**********" at bounding box center [366, 306] width 285 height 46
click at [522, 38] on icon at bounding box center [522, 35] width 7 height 7
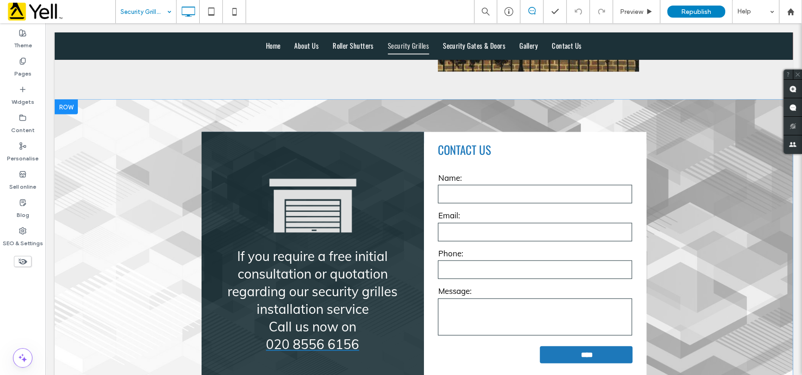
scroll to position [1205, 0]
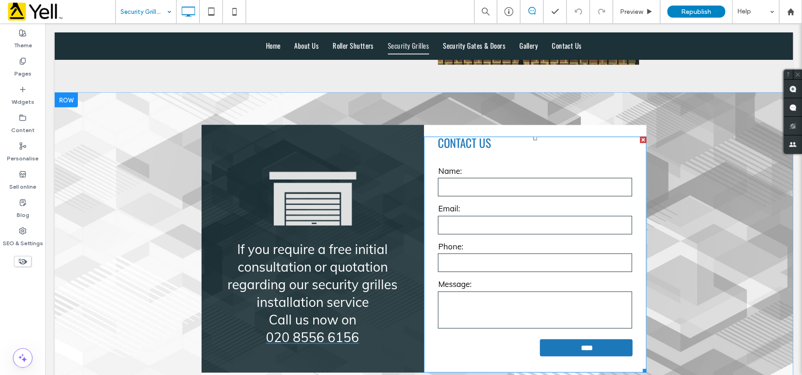
click at [473, 188] on input "text" at bounding box center [535, 187] width 194 height 19
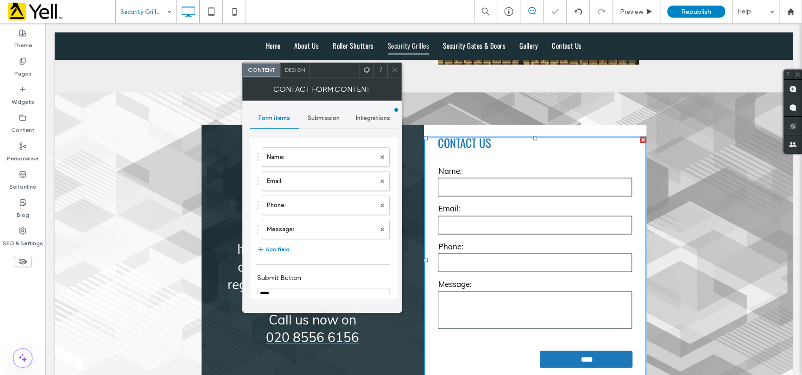
click at [321, 117] on span "Submission" at bounding box center [324, 118] width 32 height 7
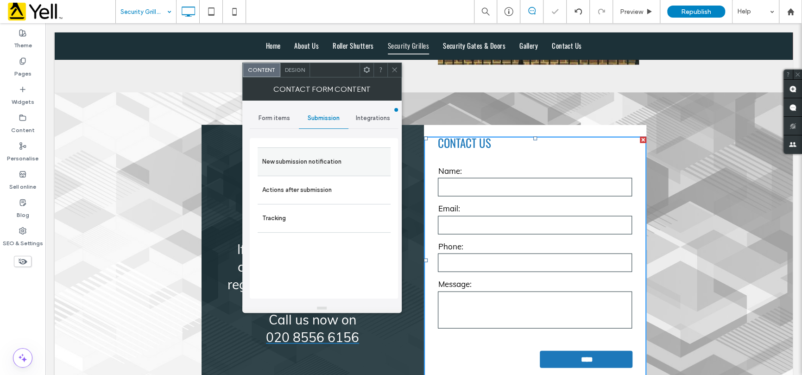
click at [330, 164] on label "New submission notification" at bounding box center [324, 162] width 124 height 19
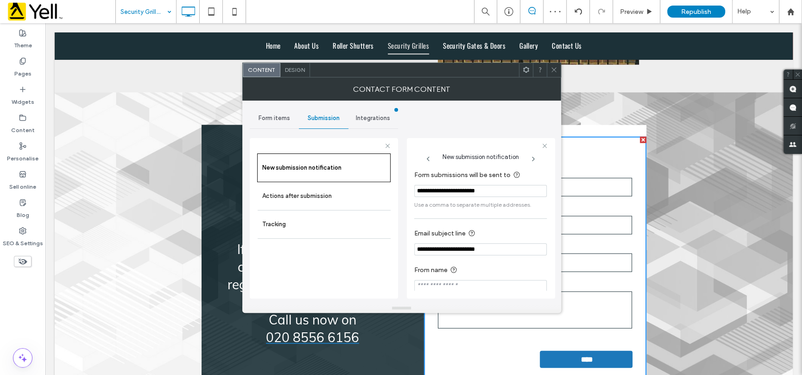
click at [556, 70] on icon at bounding box center [554, 69] width 7 height 7
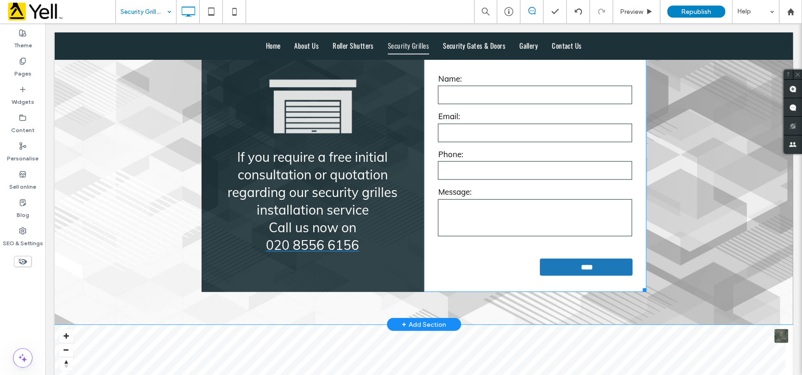
scroll to position [1298, 0]
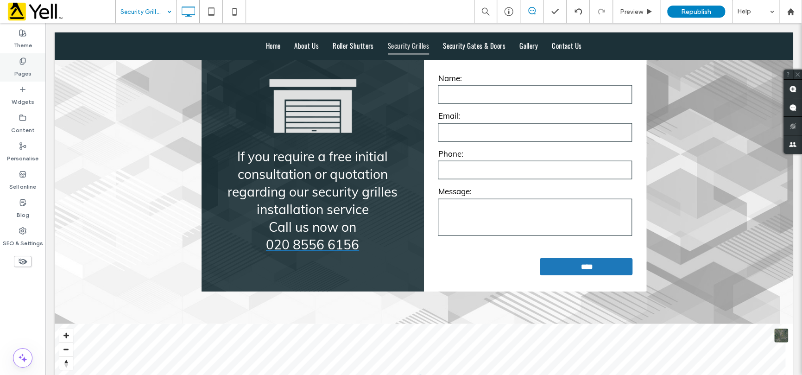
click at [28, 65] on label "Pages" at bounding box center [22, 71] width 17 height 13
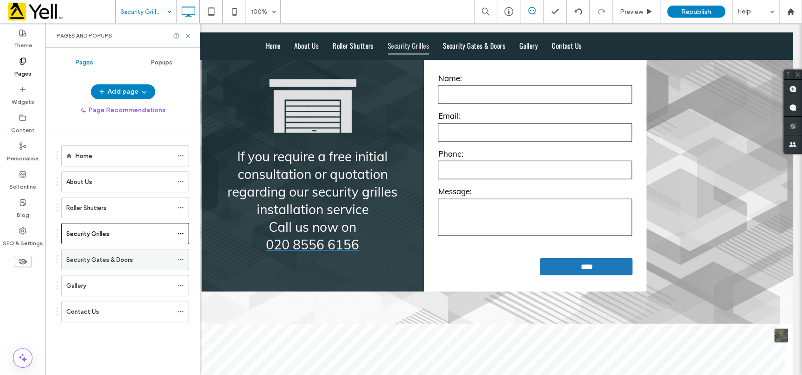
click at [109, 257] on label "Security Gates & Doors" at bounding box center [99, 260] width 67 height 16
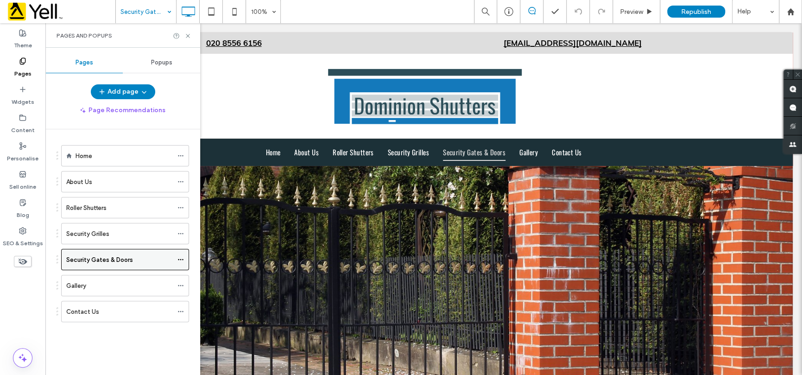
click at [178, 256] on icon at bounding box center [181, 259] width 6 height 6
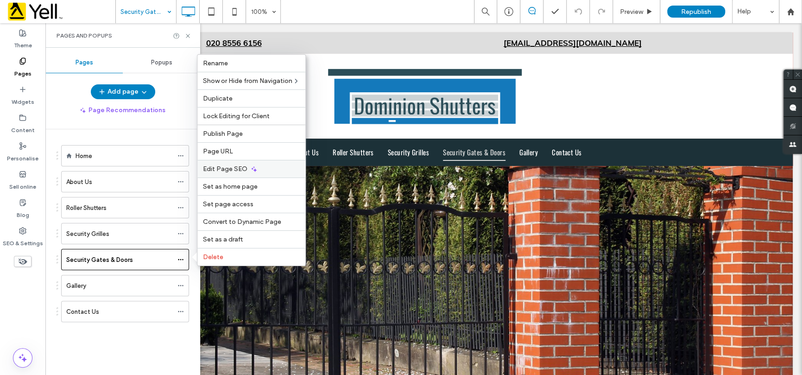
click at [223, 163] on div "Edit Page SEO" at bounding box center [251, 169] width 108 height 18
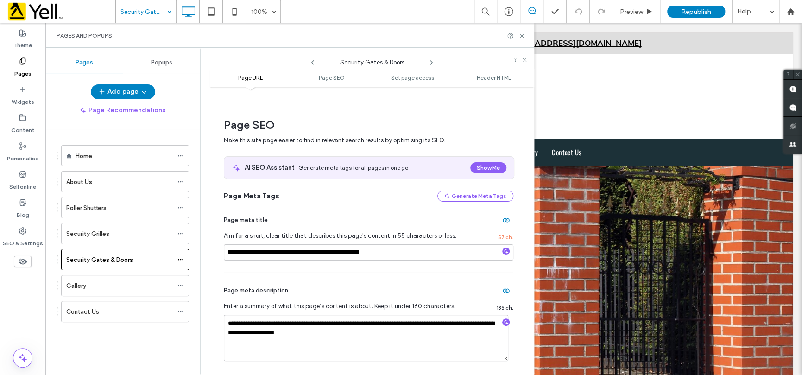
scroll to position [185, 0]
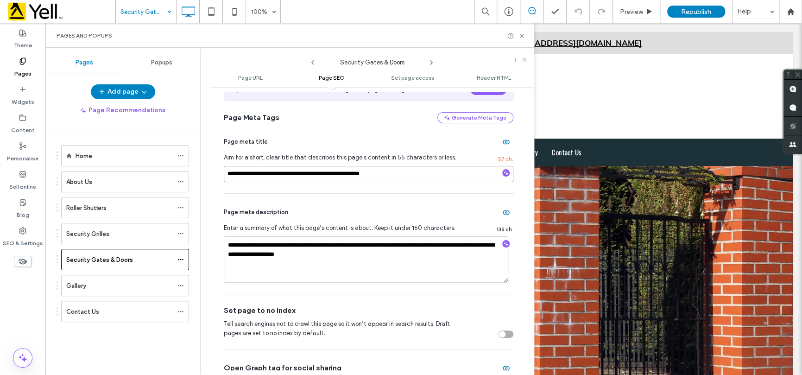
click at [338, 174] on input "**********" at bounding box center [369, 174] width 290 height 16
click at [411, 180] on input "**********" at bounding box center [369, 174] width 290 height 16
click at [524, 32] on icon at bounding box center [522, 35] width 7 height 7
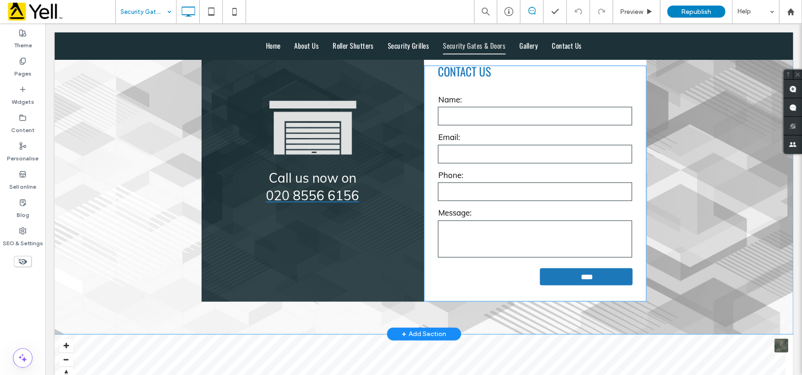
scroll to position [834, 0]
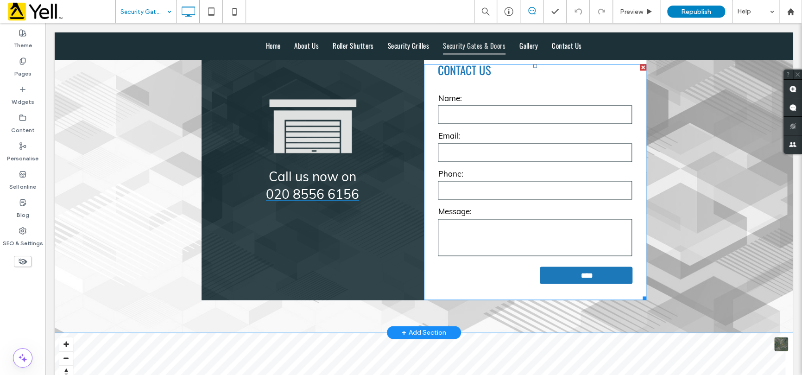
click at [493, 196] on input "tel" at bounding box center [535, 190] width 194 height 19
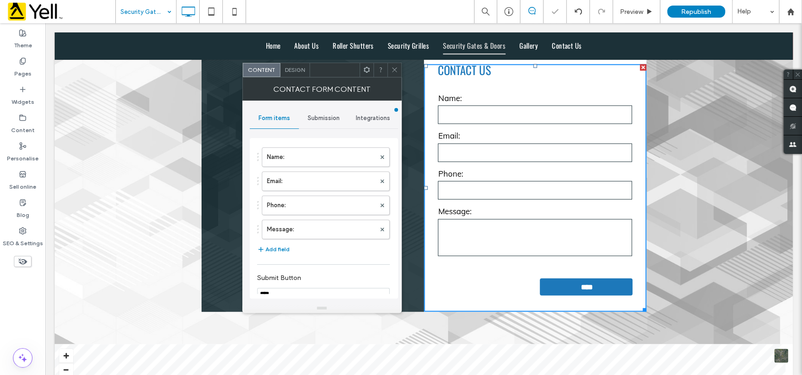
click at [326, 119] on span "Submission" at bounding box center [324, 118] width 32 height 7
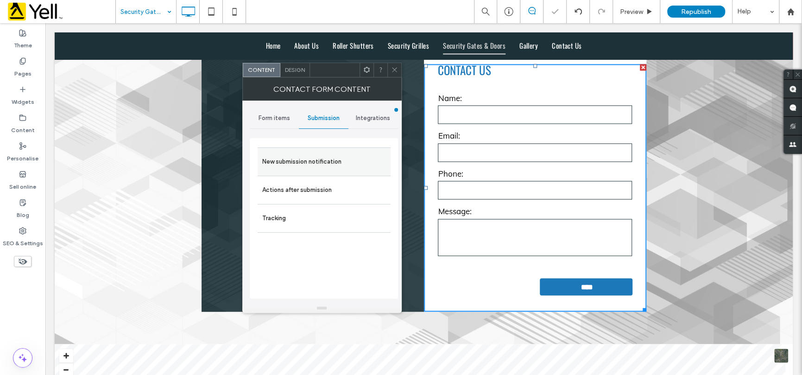
click at [309, 165] on label "New submission notification" at bounding box center [324, 162] width 124 height 19
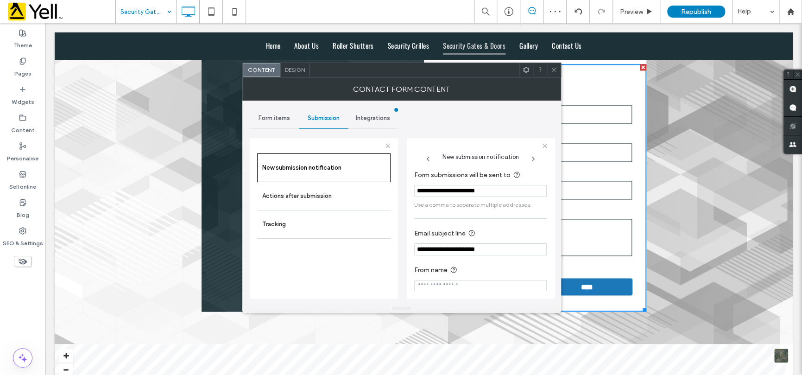
click at [556, 73] on span at bounding box center [554, 70] width 7 height 14
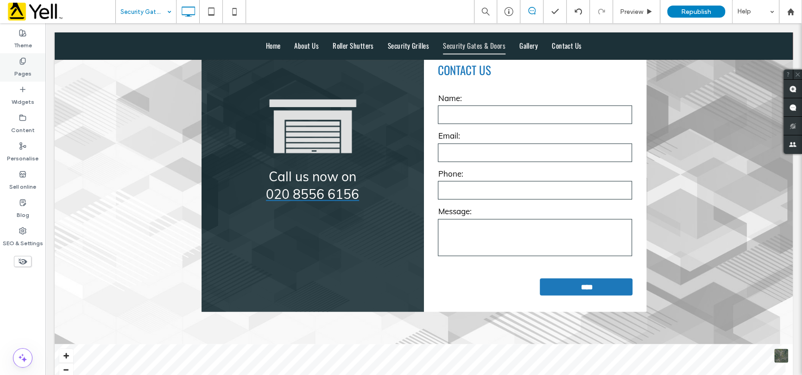
click at [26, 62] on icon at bounding box center [22, 60] width 7 height 7
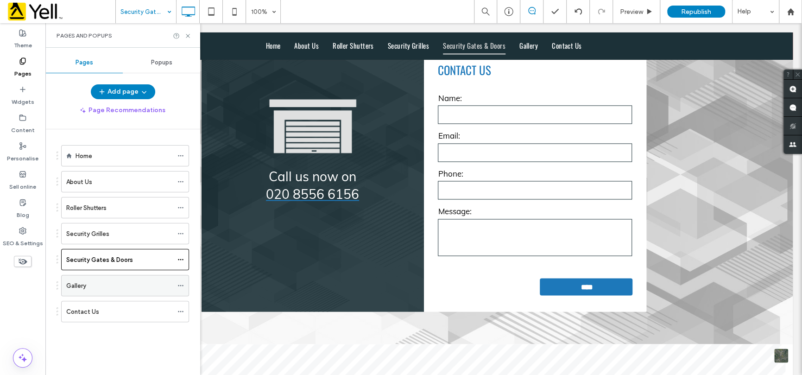
click at [115, 278] on div "Gallery" at bounding box center [119, 285] width 107 height 20
click at [181, 284] on icon at bounding box center [181, 285] width 6 height 6
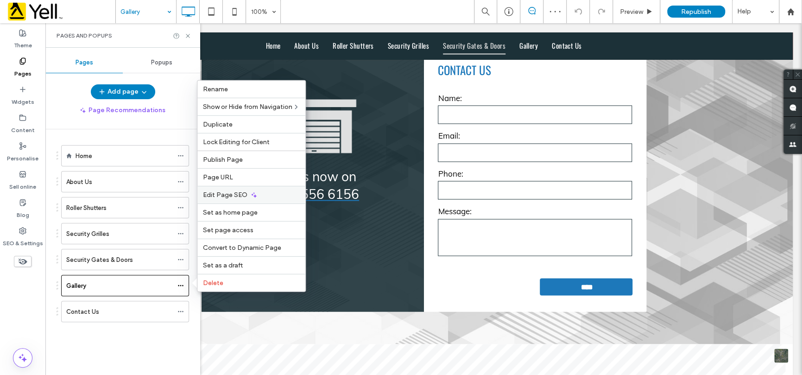
click at [225, 188] on div "Edit Page SEO" at bounding box center [251, 195] width 108 height 18
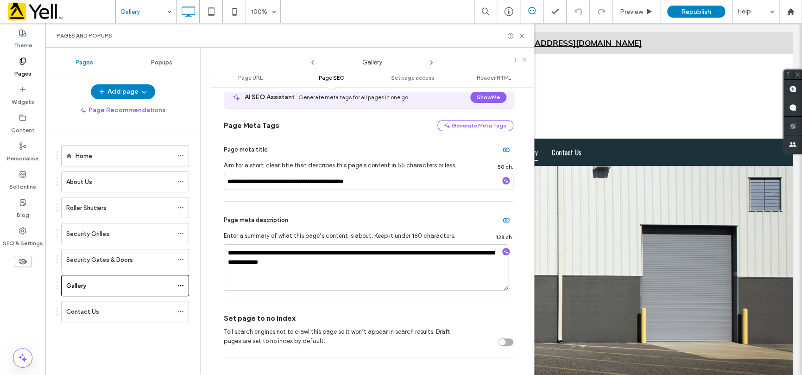
scroll to position [185, 0]
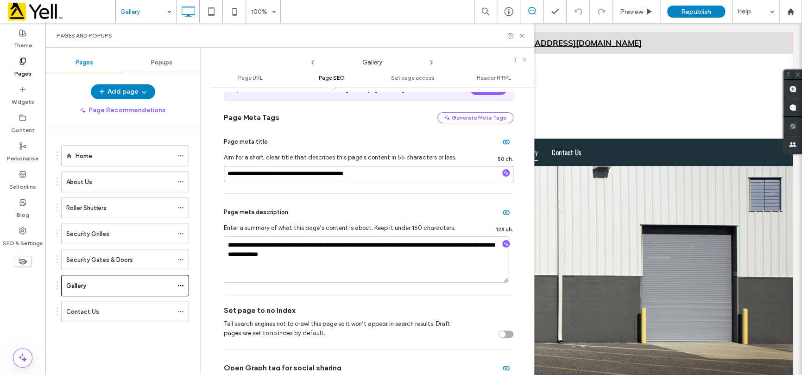
click at [365, 177] on input "**********" at bounding box center [369, 174] width 290 height 16
click at [400, 174] on input "**********" at bounding box center [369, 174] width 290 height 16
click at [524, 33] on icon at bounding box center [522, 35] width 7 height 7
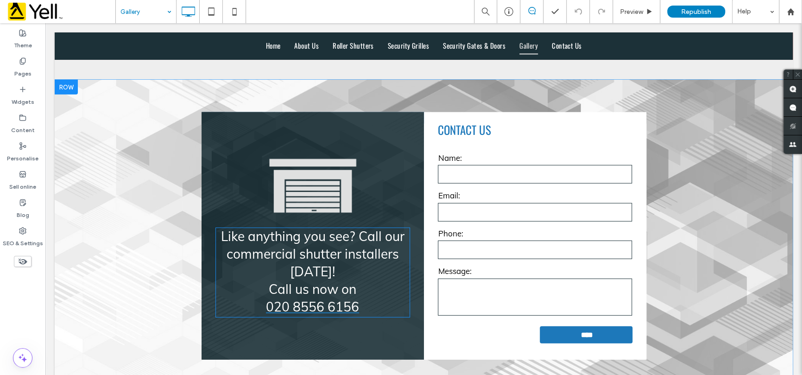
scroll to position [1576, 0]
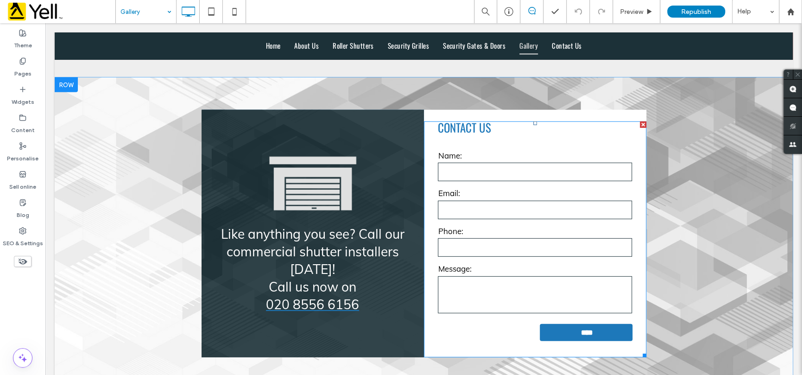
click at [488, 225] on label "Phone:" at bounding box center [535, 231] width 194 height 12
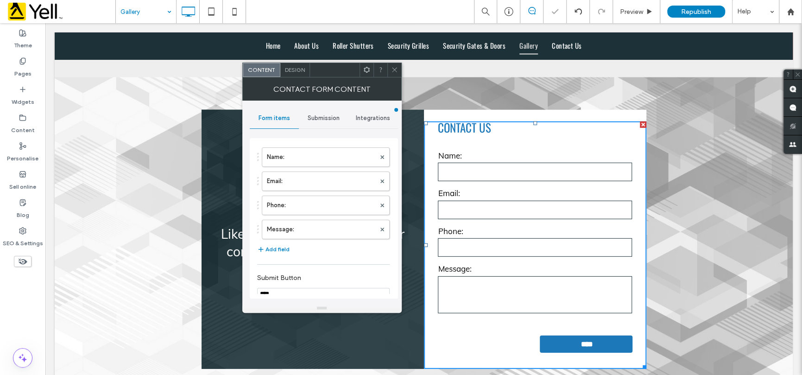
click at [334, 121] on span "Submission" at bounding box center [324, 118] width 32 height 7
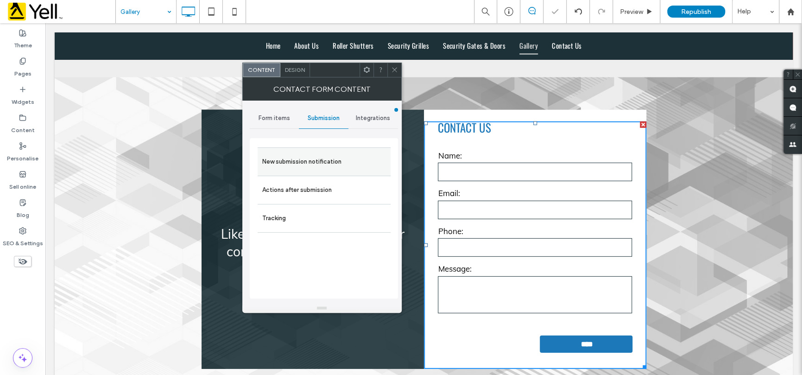
click at [304, 163] on label "New submission notification" at bounding box center [324, 162] width 124 height 19
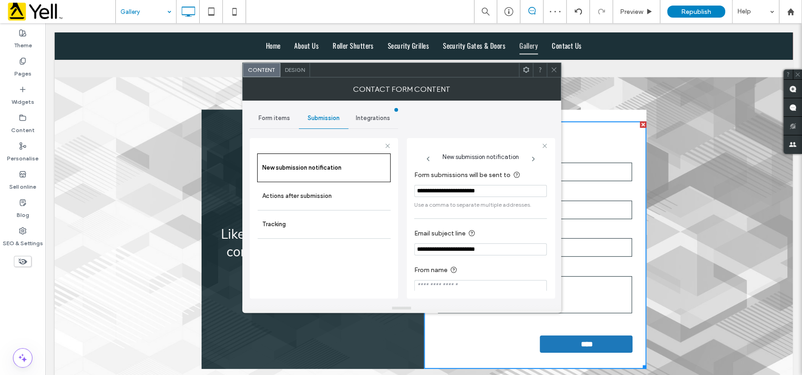
click at [552, 66] on icon at bounding box center [554, 69] width 7 height 7
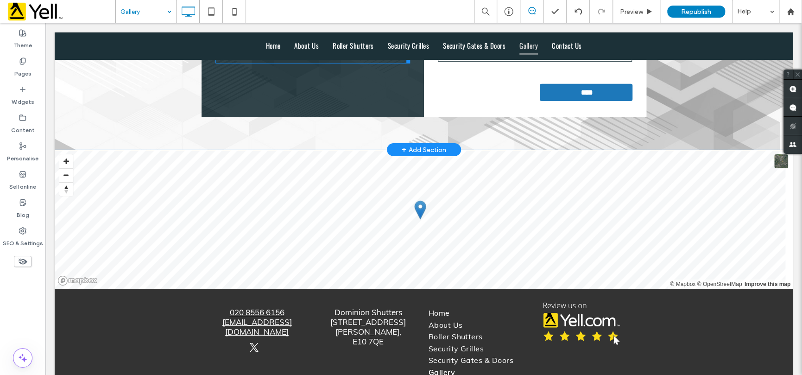
scroll to position [1854, 0]
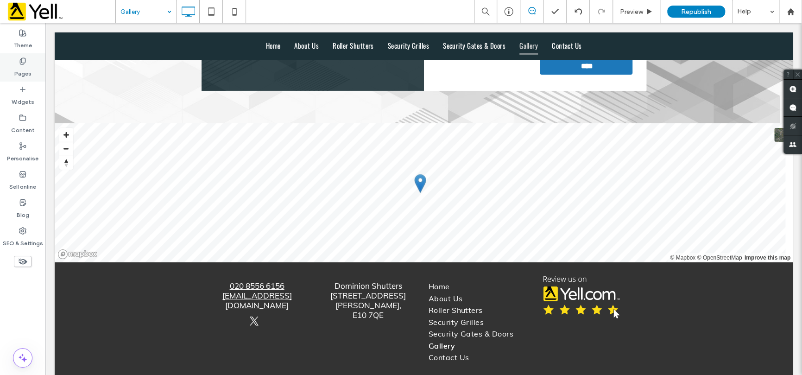
click at [26, 65] on label "Pages" at bounding box center [22, 71] width 17 height 13
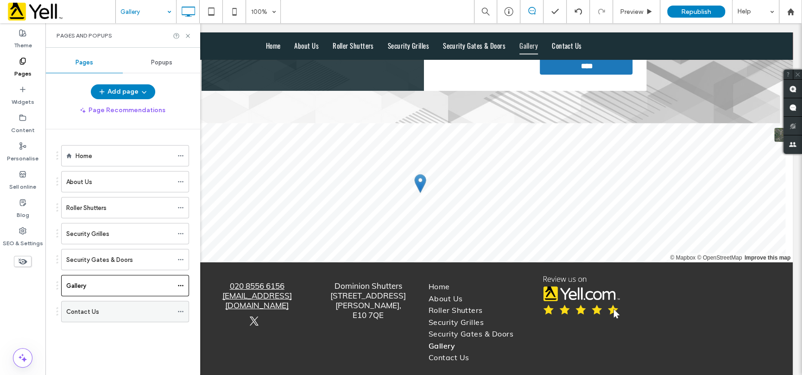
click at [109, 309] on div "Contact Us" at bounding box center [119, 312] width 107 height 10
click at [179, 312] on icon at bounding box center [181, 311] width 6 height 6
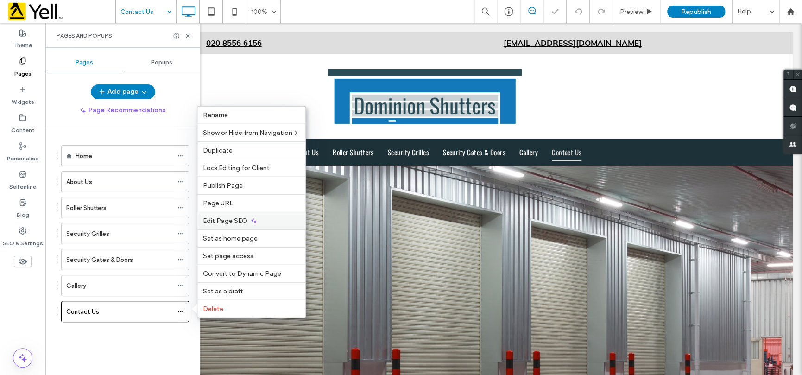
click at [225, 222] on span "Edit Page SEO" at bounding box center [225, 221] width 45 height 8
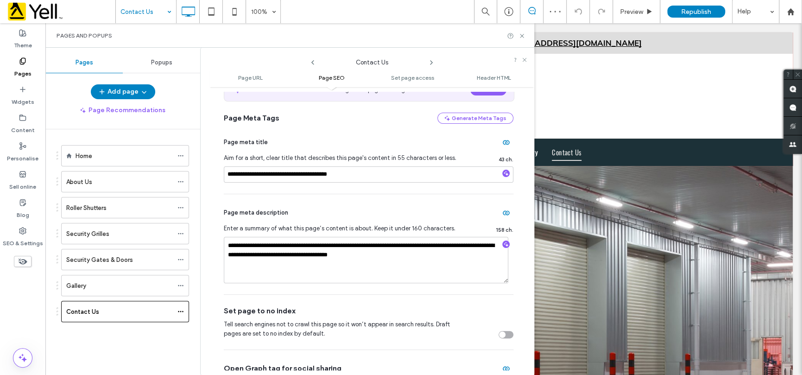
scroll to position [185, 0]
click at [306, 179] on input "**********" at bounding box center [369, 174] width 290 height 16
click at [370, 177] on input "**********" at bounding box center [369, 174] width 290 height 16
click at [521, 38] on icon at bounding box center [522, 35] width 7 height 7
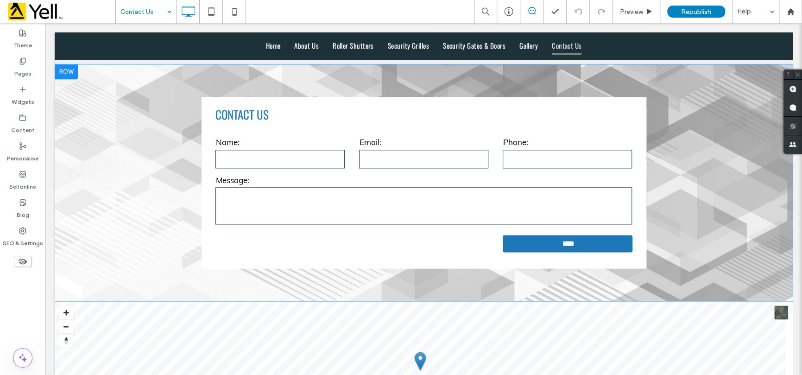
scroll to position [649, 0]
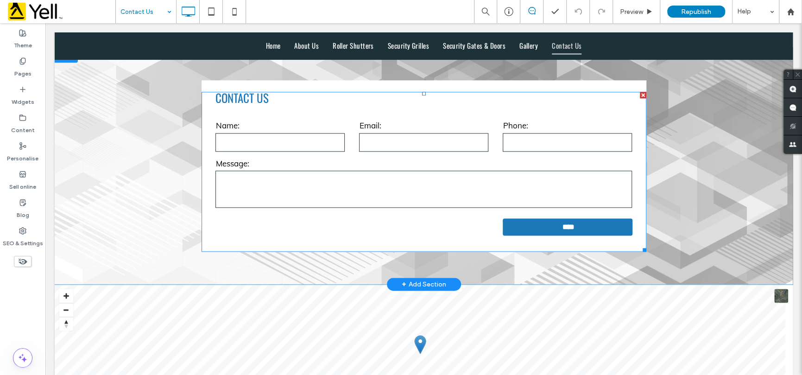
click at [320, 177] on textarea at bounding box center [424, 189] width 416 height 37
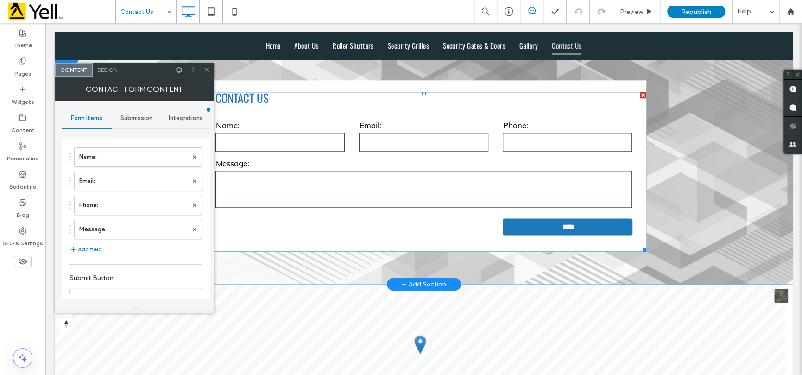
type input "****"
type input "**********"
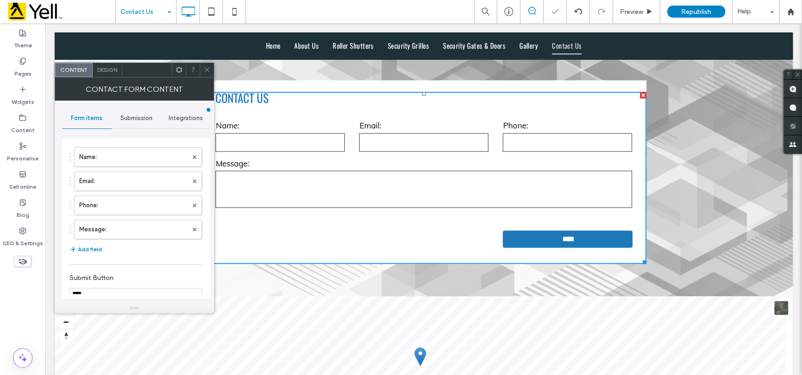
click at [132, 116] on span "Submission" at bounding box center [136, 118] width 32 height 7
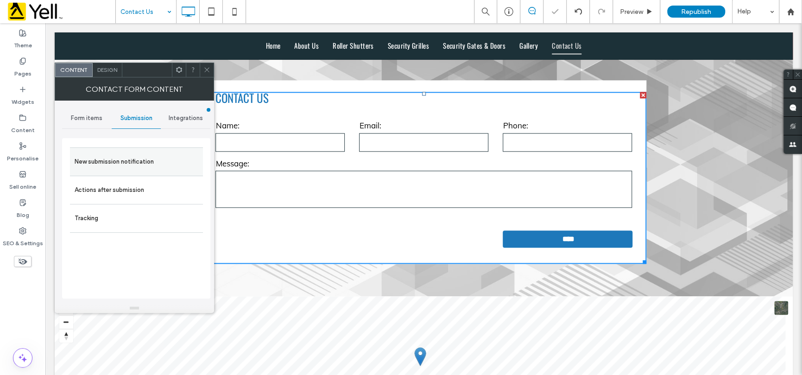
click at [126, 164] on label "New submission notification" at bounding box center [137, 162] width 124 height 19
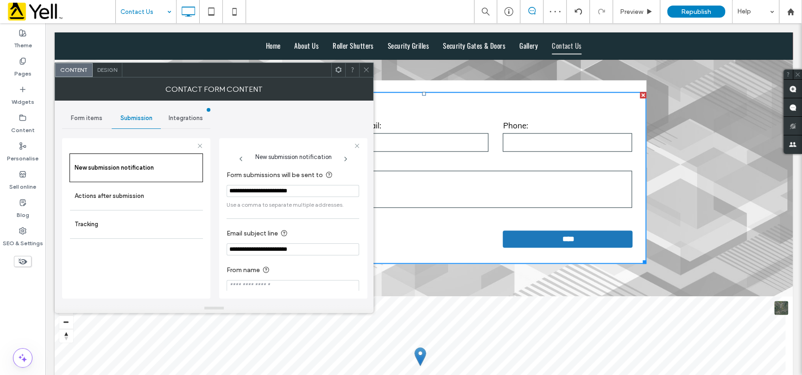
click at [363, 71] on icon at bounding box center [366, 69] width 7 height 7
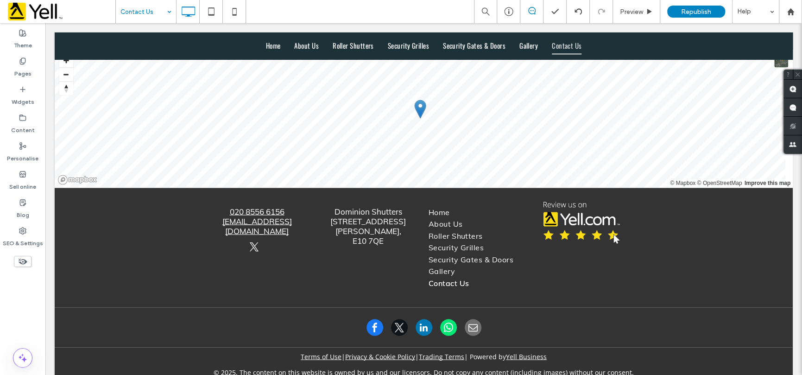
scroll to position [914, 0]
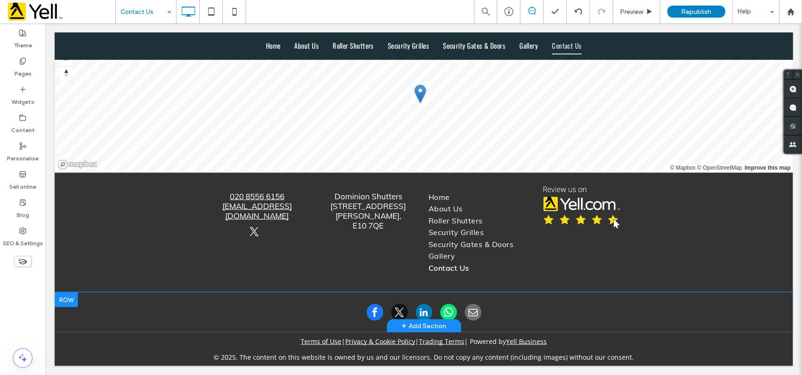
click at [371, 300] on div "Click To Paste" at bounding box center [424, 312] width 445 height 26
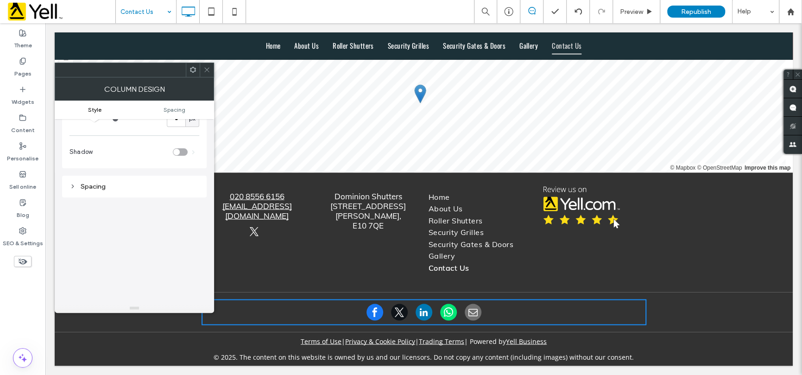
scroll to position [0, 0]
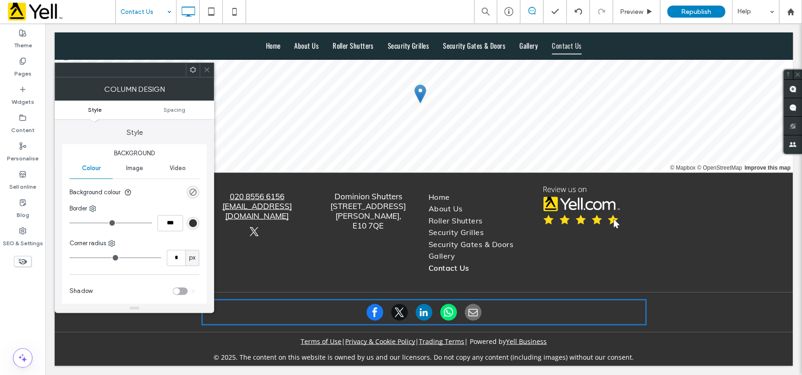
click at [207, 76] on span at bounding box center [207, 70] width 7 height 14
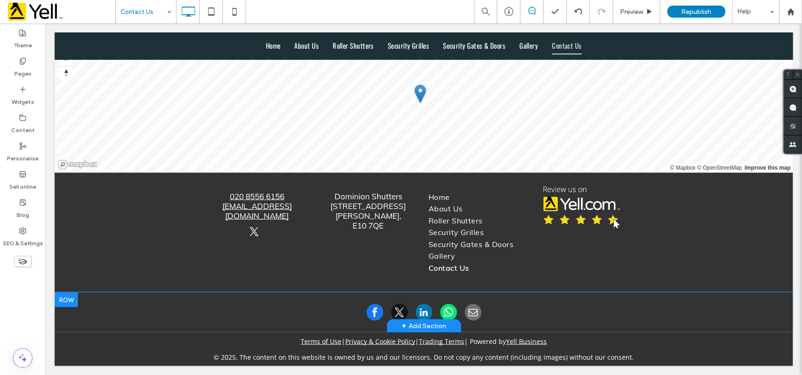
click at [411, 292] on div "Click To Paste + Add Section" at bounding box center [424, 312] width 739 height 40
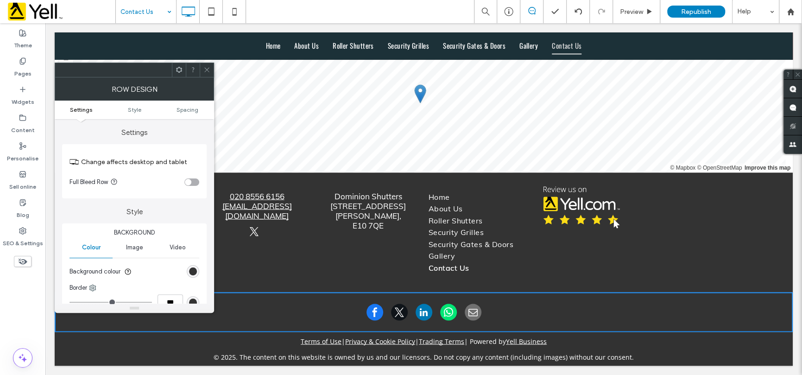
click at [202, 74] on div at bounding box center [207, 70] width 14 height 14
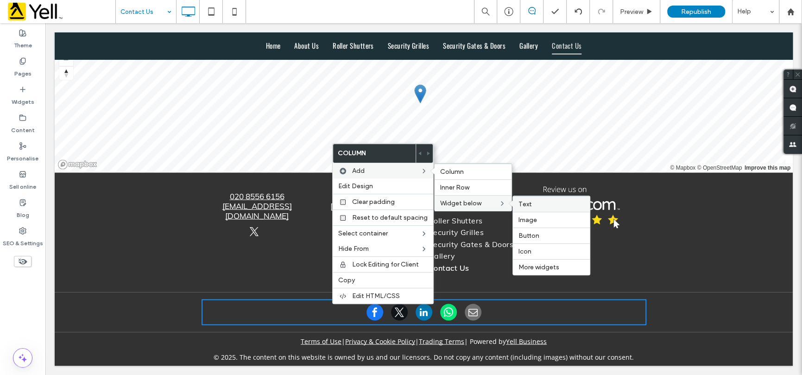
click at [526, 204] on span "Text" at bounding box center [525, 204] width 13 height 8
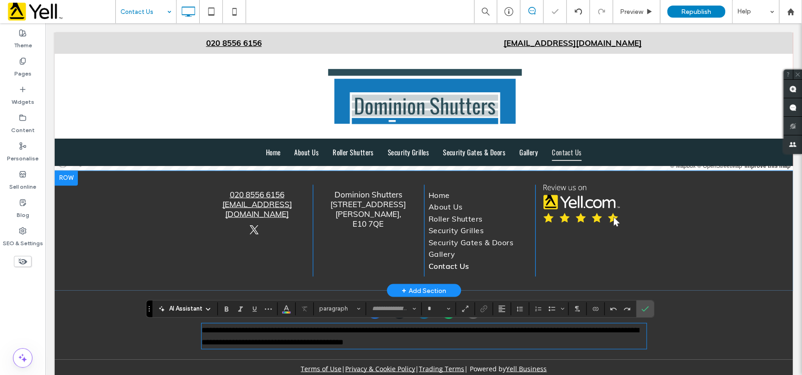
type input "****"
type input "**"
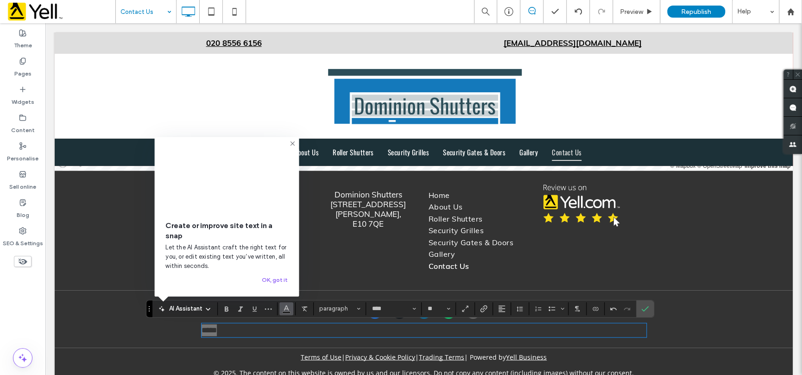
click at [286, 312] on span "Colour" at bounding box center [286, 308] width 7 height 12
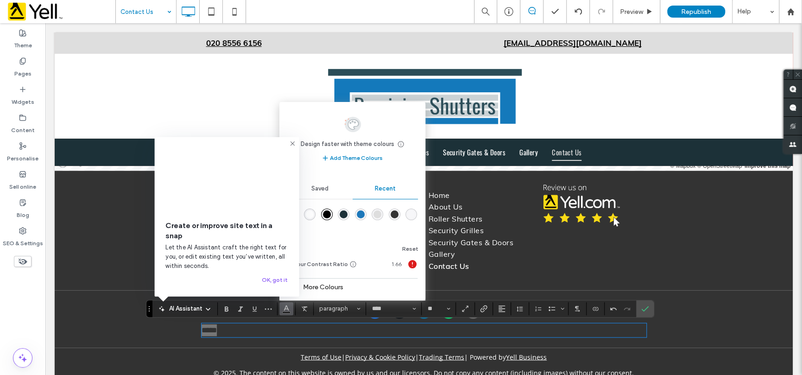
click at [312, 213] on div "rgba(255, 255, 255, 1)" at bounding box center [310, 214] width 8 height 8
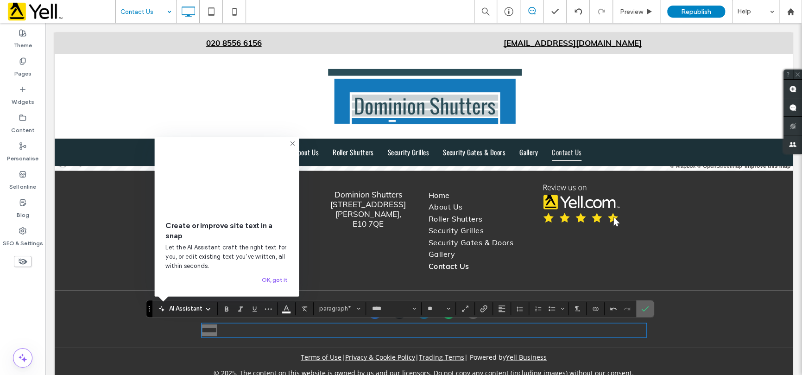
click at [643, 307] on icon "Confirm" at bounding box center [645, 308] width 7 height 7
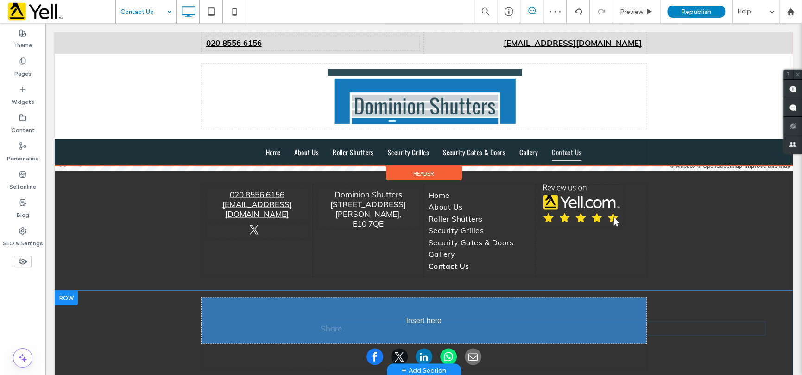
drag, startPoint x: 275, startPoint y: 329, endPoint x: 356, endPoint y: 327, distance: 80.7
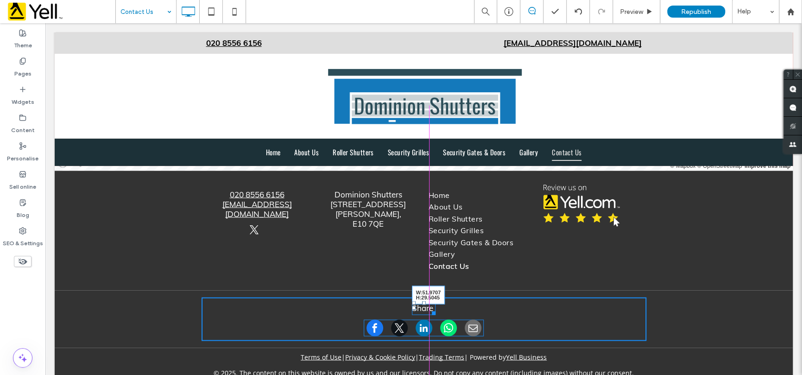
drag, startPoint x: 640, startPoint y: 313, endPoint x: 475, endPoint y: 326, distance: 165.5
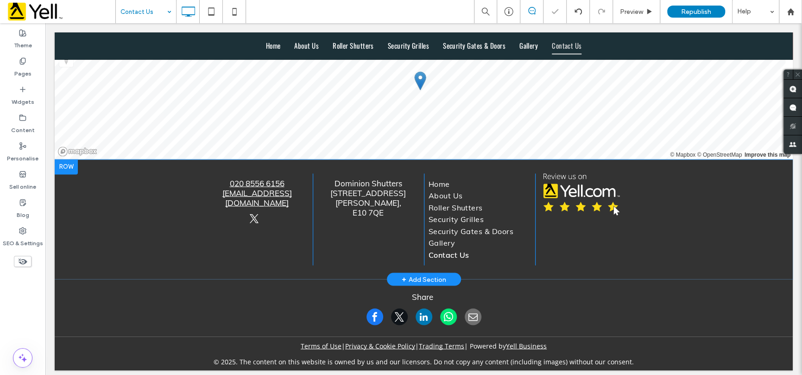
scroll to position [931, 0]
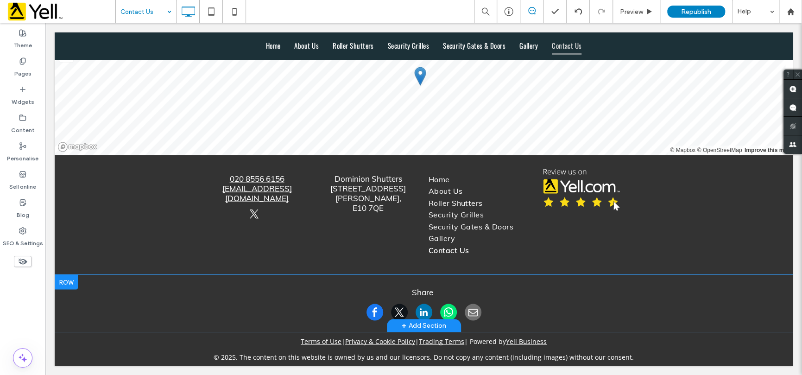
click at [433, 294] on div "Share Click To Paste" at bounding box center [424, 303] width 445 height 44
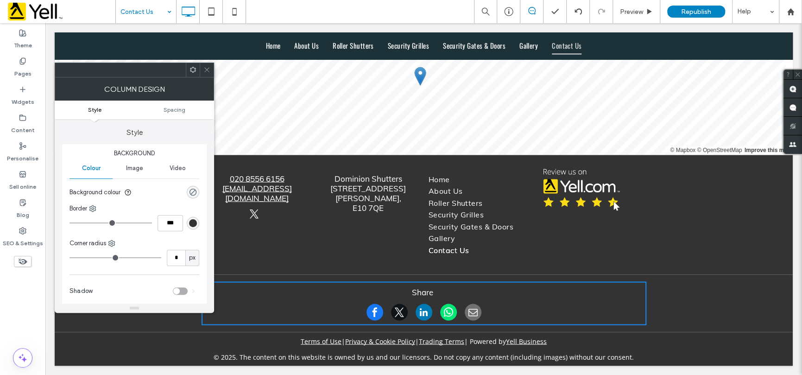
click at [423, 290] on span "Share" at bounding box center [422, 292] width 21 height 10
drag, startPoint x: 203, startPoint y: 70, endPoint x: 210, endPoint y: 70, distance: 7.9
click at [204, 70] on icon at bounding box center [207, 69] width 7 height 7
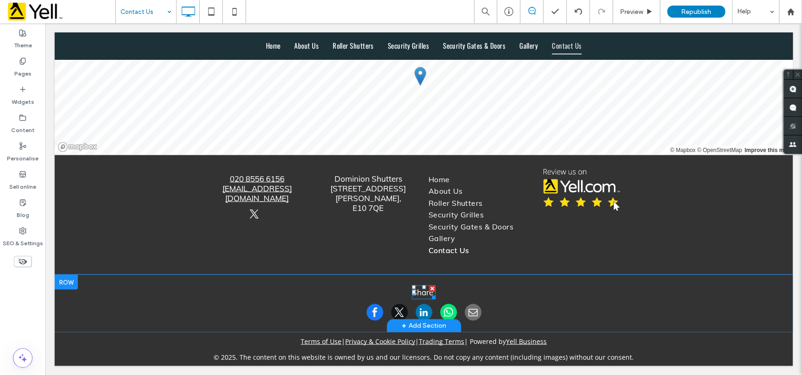
click at [416, 291] on span "Share" at bounding box center [422, 292] width 21 height 10
type input "****"
type input "**"
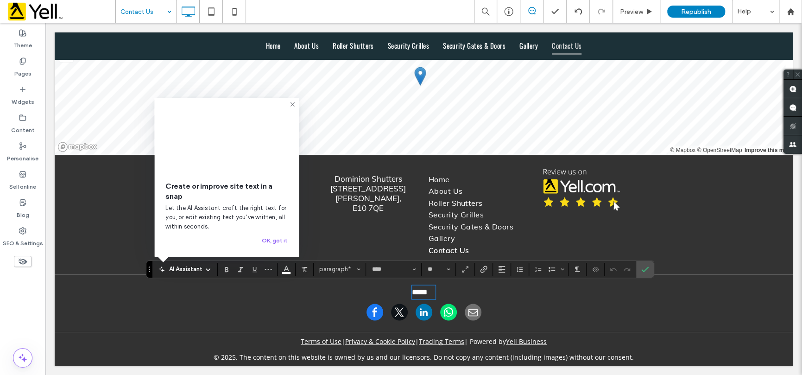
click at [427, 290] on span "*****" at bounding box center [419, 292] width 15 height 8
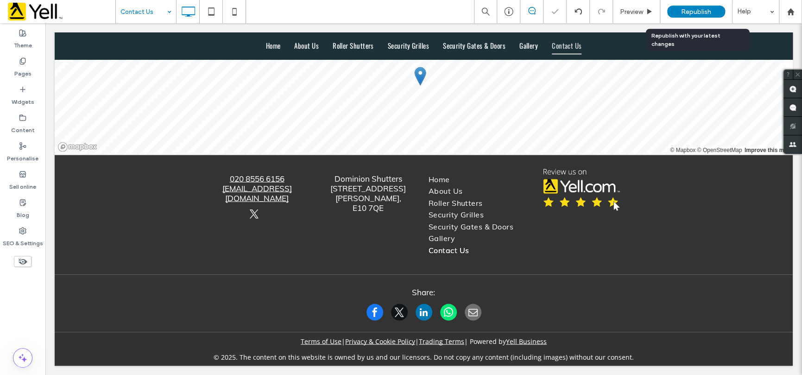
click at [679, 13] on div "Republish" at bounding box center [697, 12] width 58 height 12
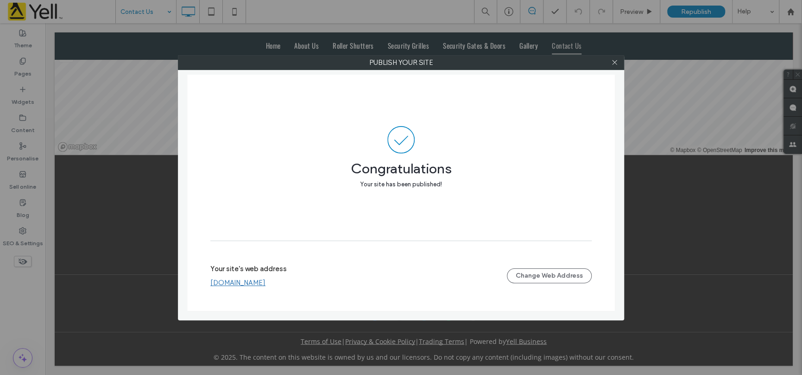
click at [668, 166] on div "Publish your site Congratulations Your site has been published! Your site's web…" at bounding box center [401, 187] width 802 height 375
click at [612, 62] on icon at bounding box center [614, 62] width 7 height 7
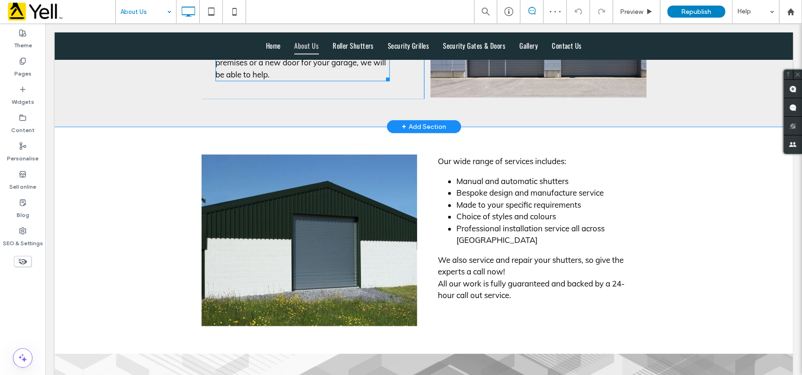
scroll to position [649, 0]
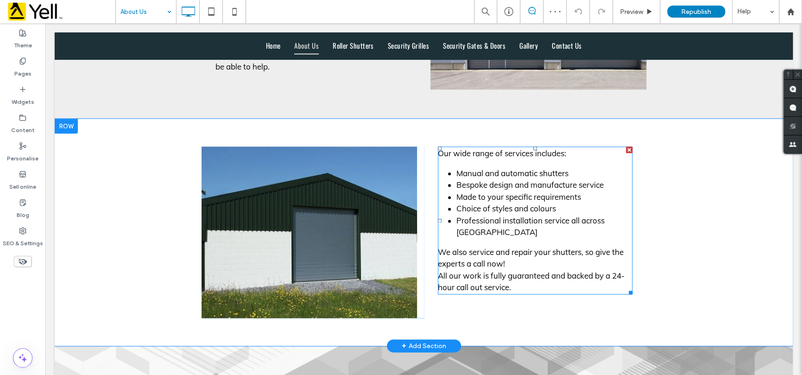
click at [515, 270] on div "All our work is fully guaranteed and backed by a 24-hour call out service." at bounding box center [535, 282] width 195 height 24
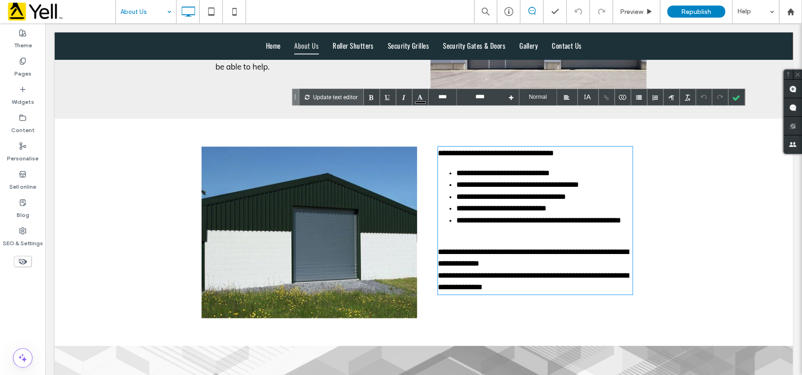
click at [465, 270] on div "**********" at bounding box center [535, 282] width 195 height 24
type input "**********"
click at [744, 119] on div "**********" at bounding box center [424, 232] width 739 height 227
click at [737, 95] on div at bounding box center [737, 97] width 16 height 16
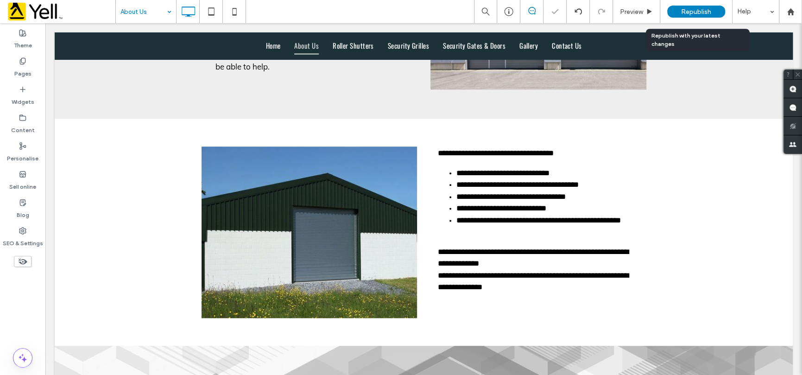
click at [692, 9] on span "Republish" at bounding box center [696, 12] width 30 height 8
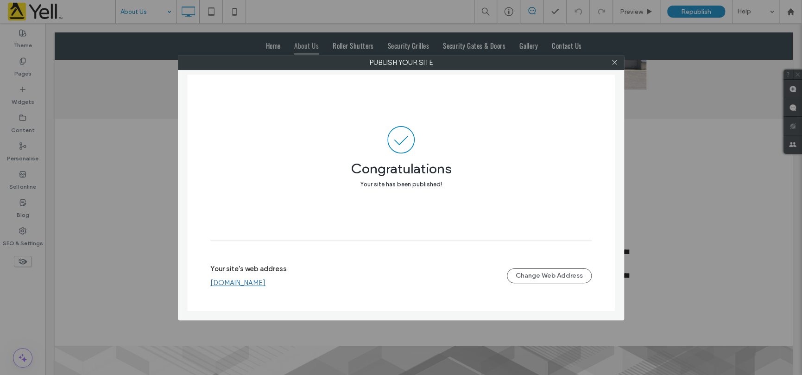
drag, startPoint x: 612, startPoint y: 62, endPoint x: 585, endPoint y: 149, distance: 91.8
click at [612, 62] on icon at bounding box center [614, 62] width 7 height 7
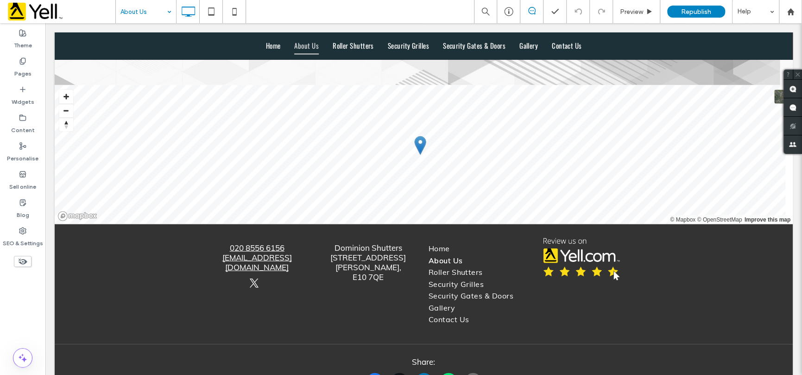
scroll to position [1252, 0]
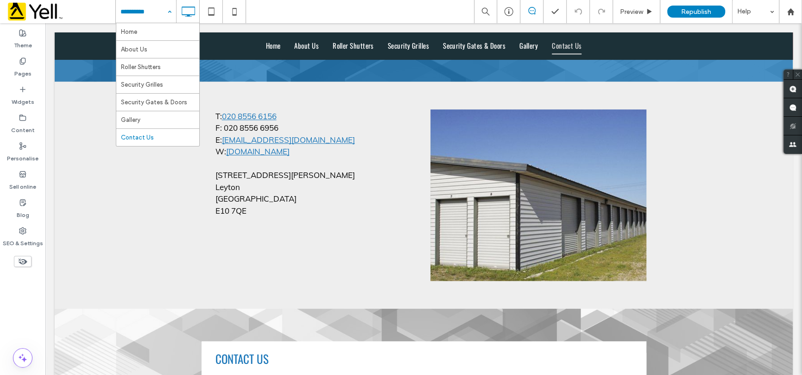
scroll to position [375, 0]
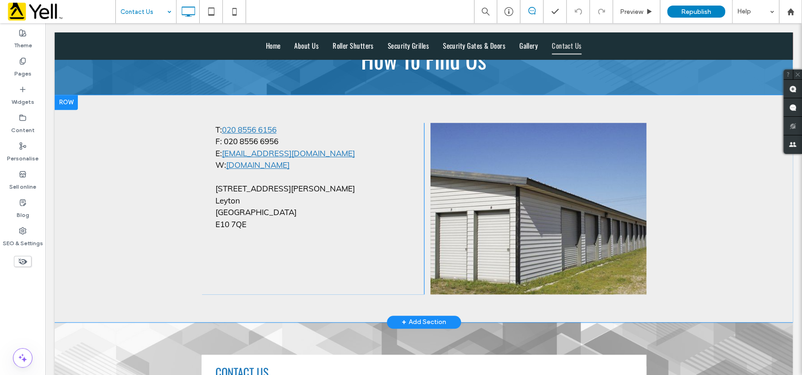
click at [261, 261] on div "T: 020 8556 6156 F: 020 8556 6956 E: [EMAIL_ADDRESS][DOMAIN_NAME] W: [DOMAIN_NA…" at bounding box center [313, 209] width 223 height 172
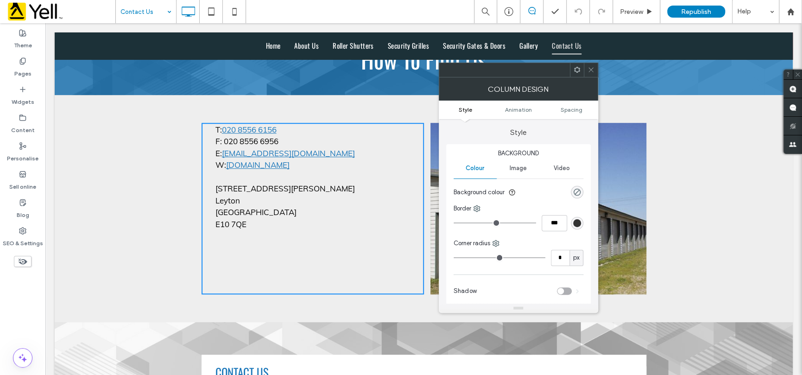
click at [243, 257] on div "T: 020 8556 6156 F: 020 8556 6956 E: [EMAIL_ADDRESS][DOMAIN_NAME] W: [DOMAIN_NA…" at bounding box center [313, 209] width 223 height 172
click at [247, 231] on div "T: 020 8556 6156 F: 020 8556 6956 E: [EMAIL_ADDRESS][DOMAIN_NAME] W: [DOMAIN_NA…" at bounding box center [313, 209] width 223 height 172
click at [250, 224] on div "E10 7QE" at bounding box center [307, 224] width 182 height 12
click at [250, 195] on div "Leyton" at bounding box center [307, 201] width 182 height 12
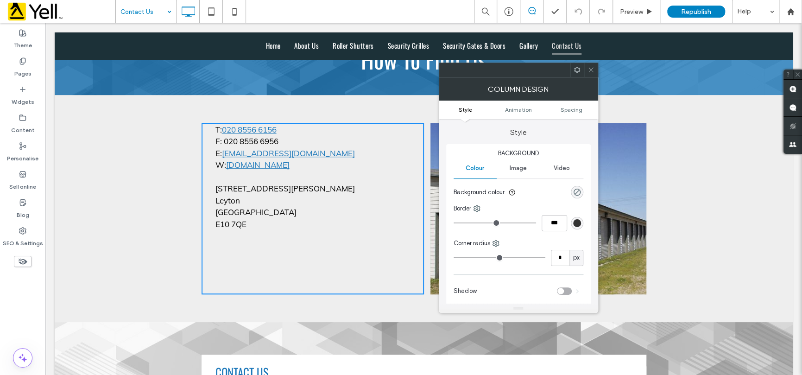
click at [590, 70] on icon at bounding box center [591, 69] width 7 height 7
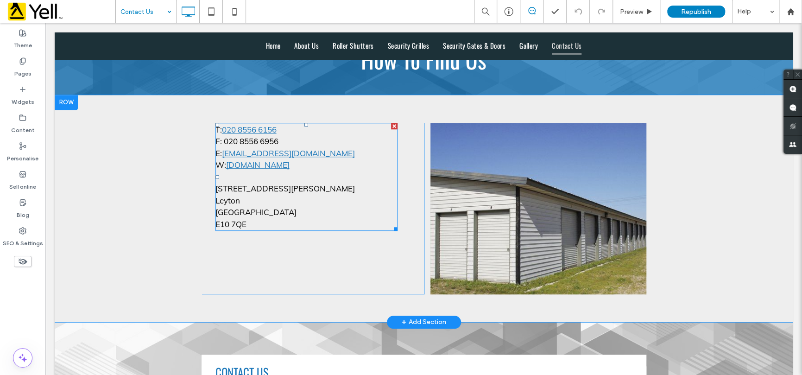
click at [282, 220] on div "E10 7QE" at bounding box center [307, 224] width 182 height 12
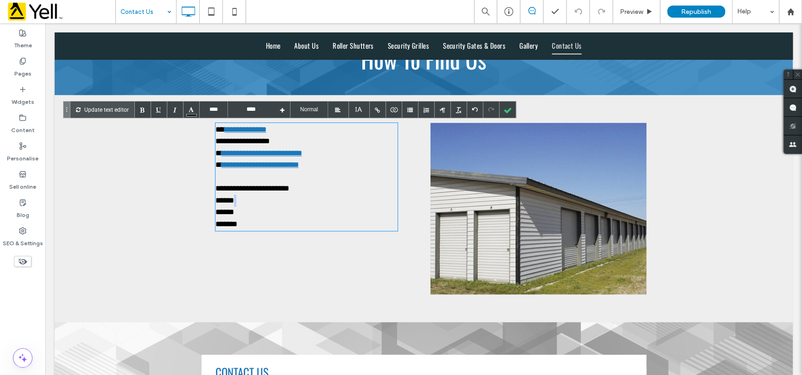
click at [256, 225] on div "*******" at bounding box center [307, 224] width 182 height 12
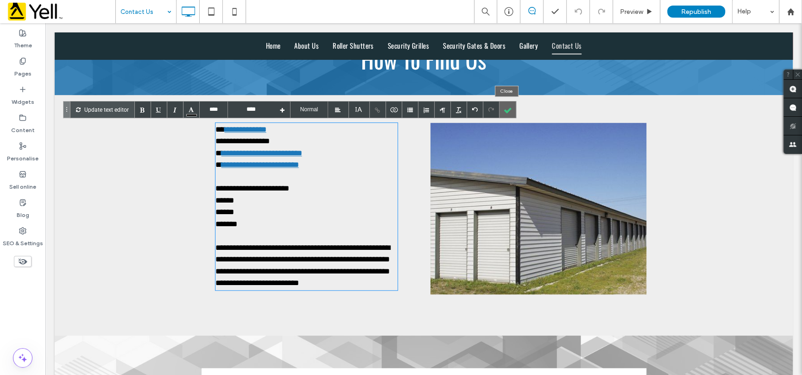
click at [506, 105] on div at bounding box center [508, 110] width 16 height 16
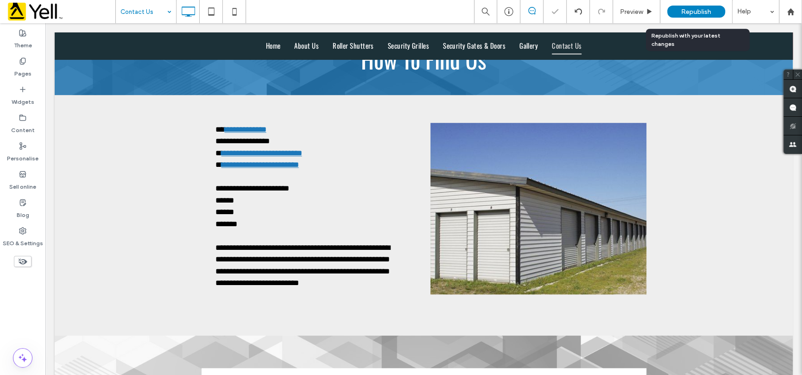
click at [682, 10] on span "Republish" at bounding box center [696, 12] width 30 height 8
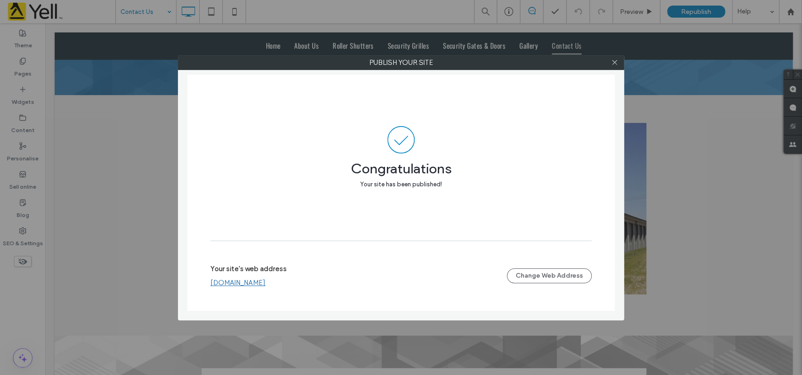
click at [765, 176] on div "Publish your site Congratulations Your site has been published! Your site's web…" at bounding box center [401, 187] width 802 height 375
click at [608, 64] on div at bounding box center [615, 63] width 14 height 14
click at [612, 62] on icon at bounding box center [614, 62] width 7 height 7
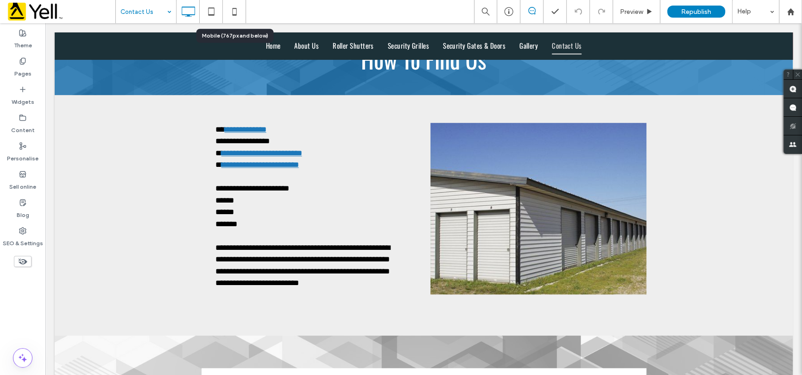
click at [228, 15] on icon at bounding box center [234, 11] width 19 height 19
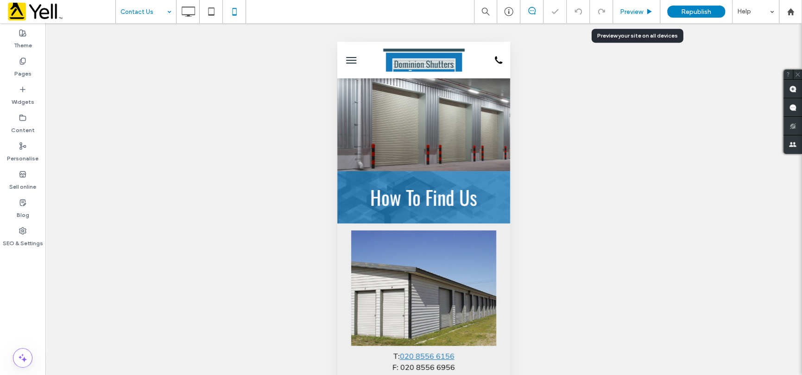
scroll to position [0, 0]
click at [623, 13] on span "Preview" at bounding box center [631, 12] width 23 height 8
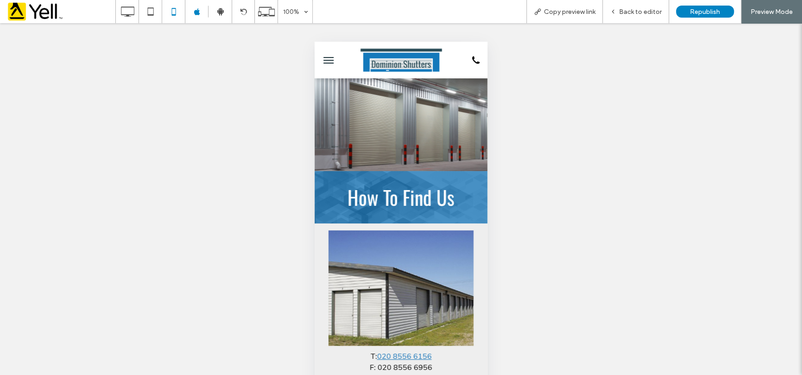
click at [324, 59] on button "menu" at bounding box center [328, 60] width 19 height 19
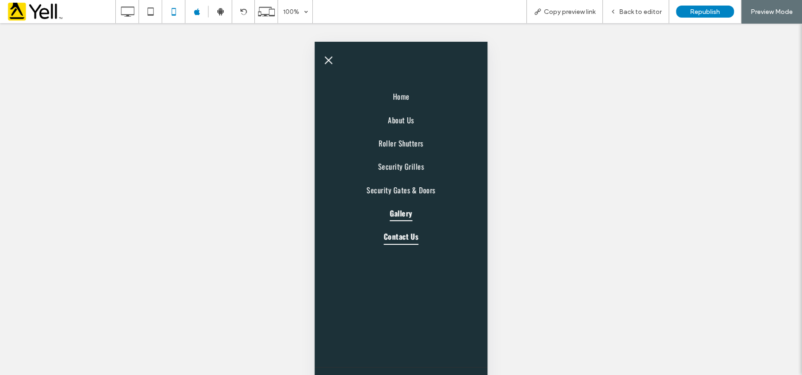
click at [393, 210] on span "Gallery" at bounding box center [401, 213] width 22 height 16
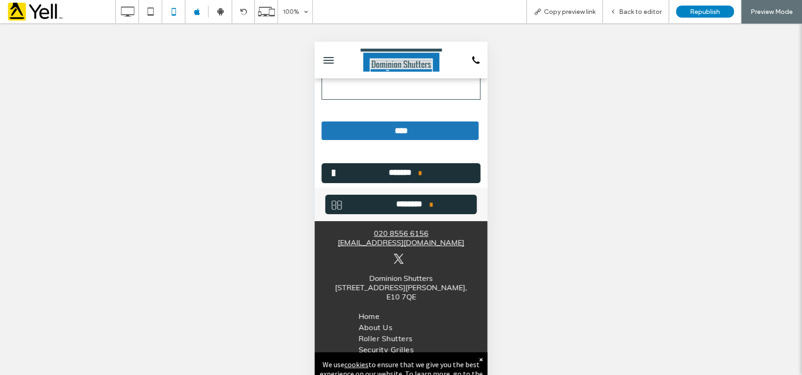
scroll to position [2163, 0]
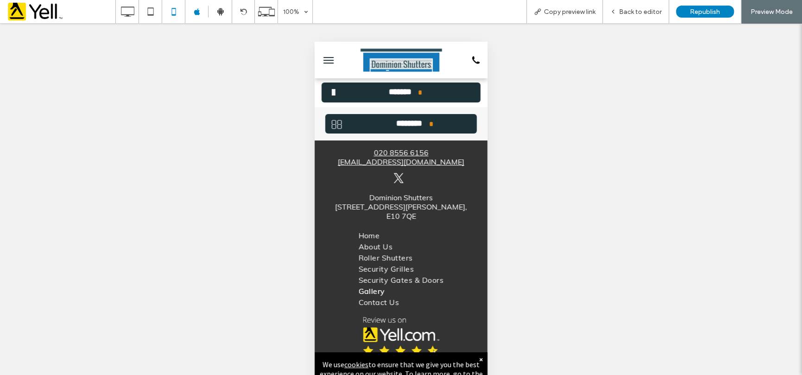
click at [336, 62] on button "menu" at bounding box center [328, 60] width 19 height 19
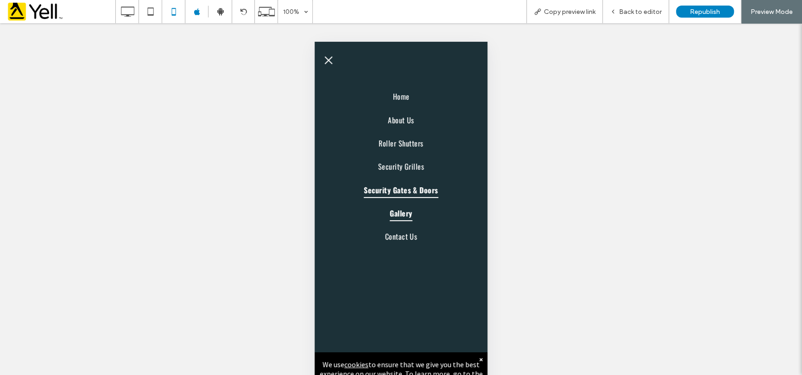
click at [398, 193] on span "Security Gates & Doors" at bounding box center [401, 190] width 75 height 16
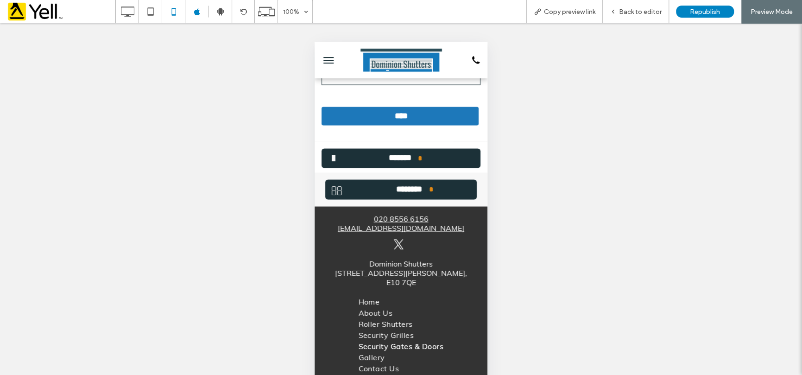
scroll to position [1104, 0]
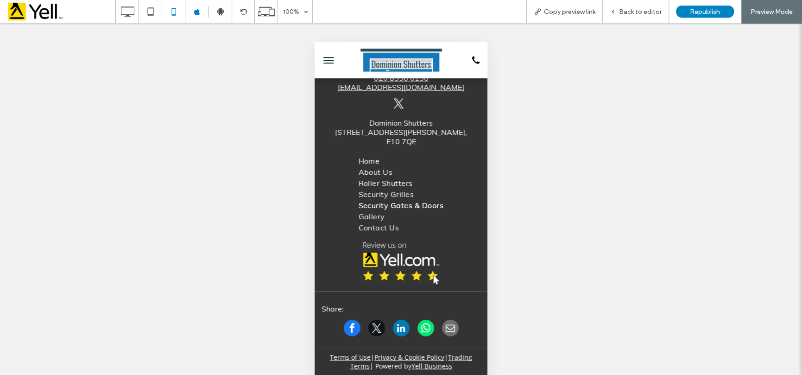
click at [325, 63] on button "menu" at bounding box center [328, 60] width 19 height 19
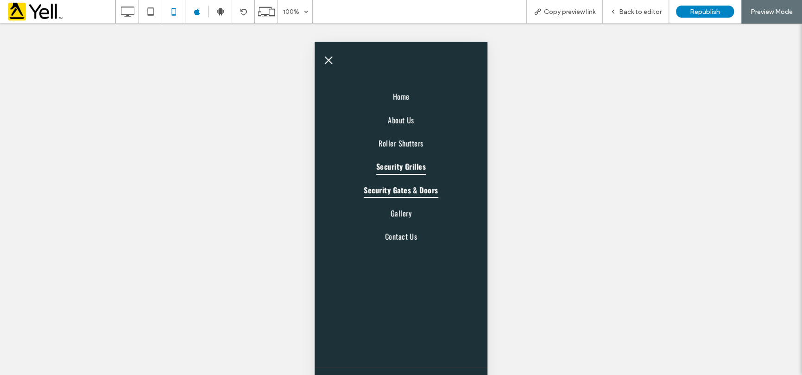
click at [409, 163] on span "Security Grilles" at bounding box center [401, 167] width 50 height 16
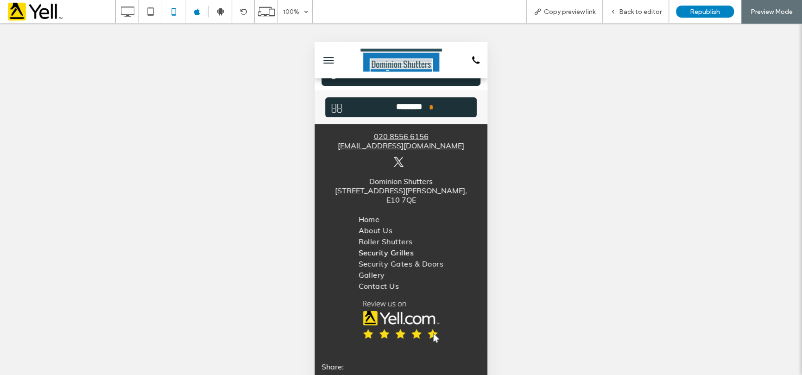
scroll to position [1943, 0]
click at [328, 58] on button "menu" at bounding box center [328, 60] width 19 height 19
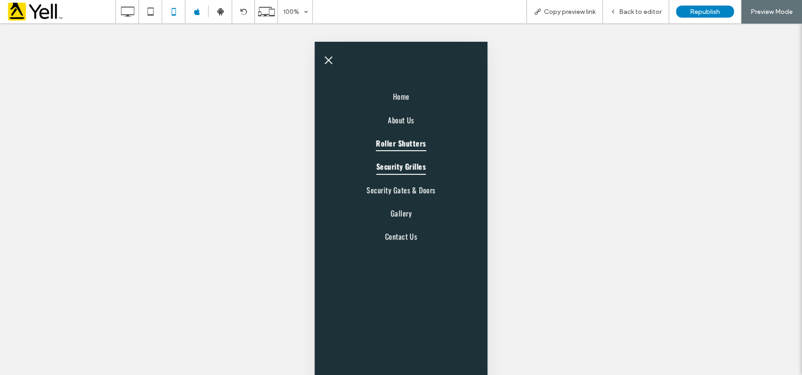
click at [404, 144] on span "Roller Shutters" at bounding box center [401, 143] width 50 height 16
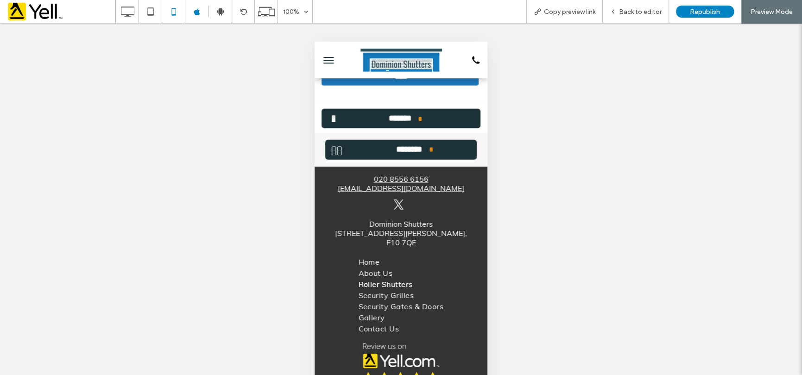
scroll to position [1281, 0]
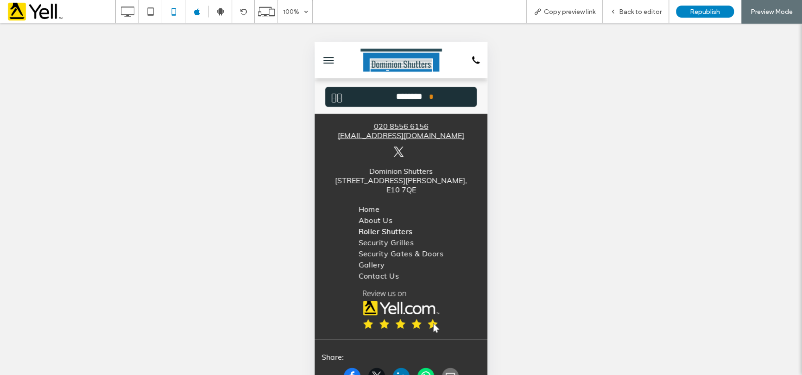
click at [329, 60] on button "menu" at bounding box center [328, 60] width 19 height 19
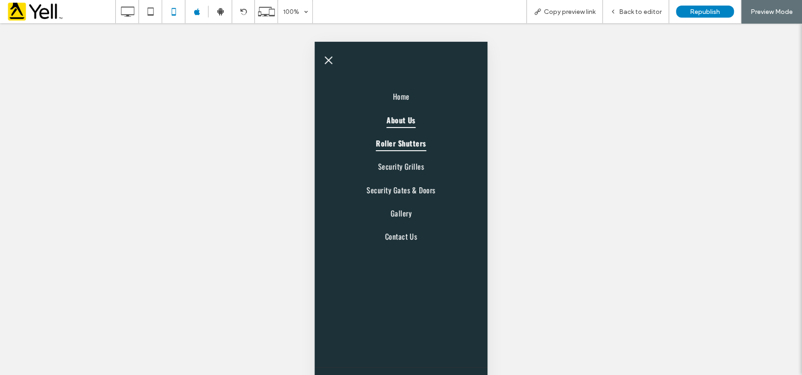
click at [401, 127] on span "About Us" at bounding box center [401, 120] width 29 height 16
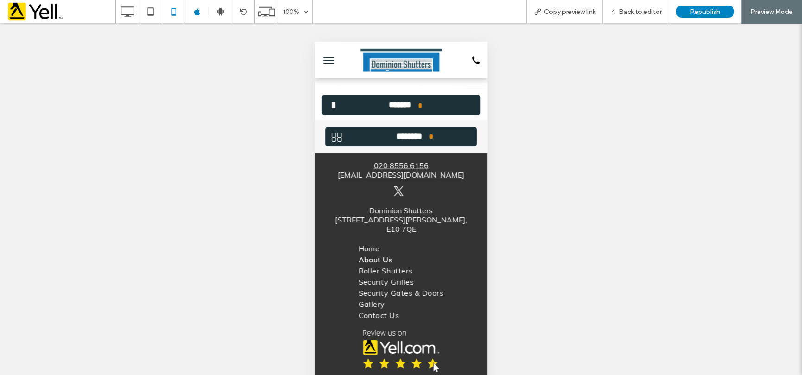
scroll to position [1289, 0]
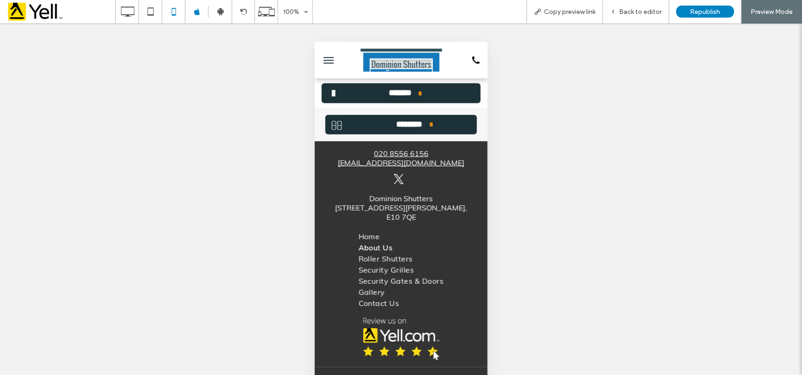
click at [329, 61] on button "menu" at bounding box center [328, 60] width 19 height 19
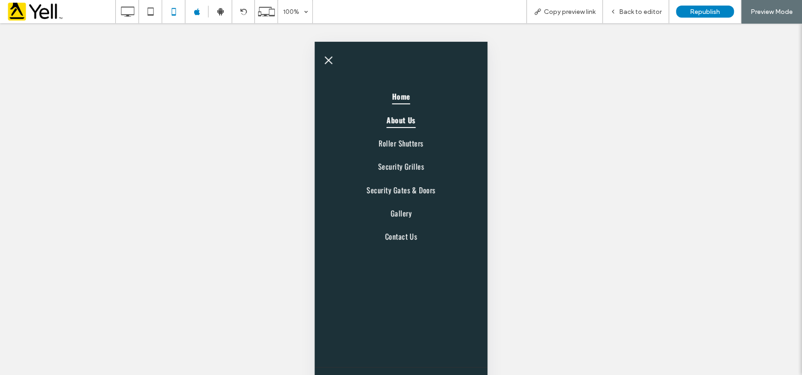
click at [388, 96] on link "Home" at bounding box center [401, 96] width 154 height 23
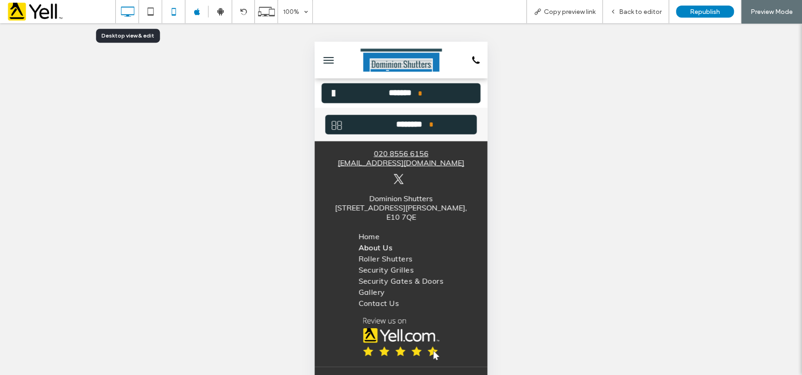
click at [131, 8] on icon at bounding box center [127, 11] width 19 height 19
